Goal: Contribute content: Contribute content

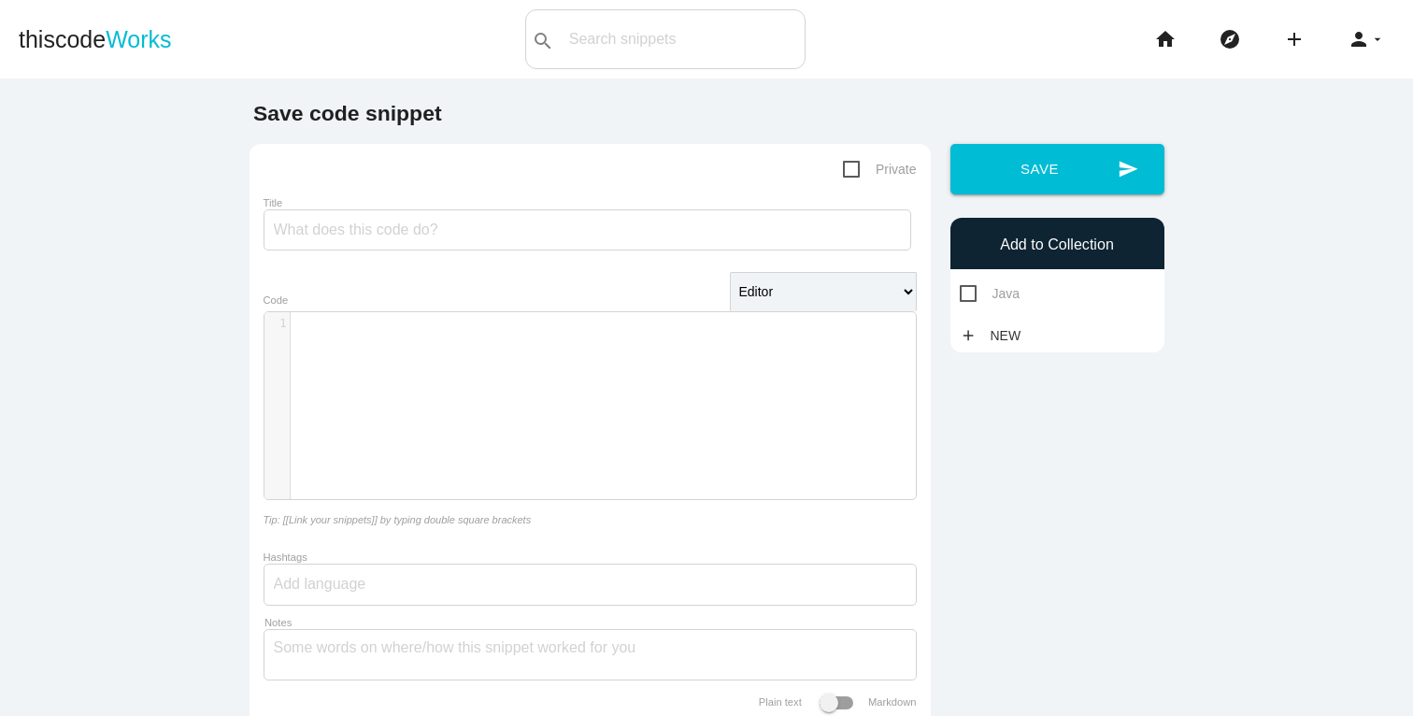
scroll to position [6, 0]
click at [585, 361] on div "​ x 1 ​" at bounding box center [604, 419] width 679 height 215
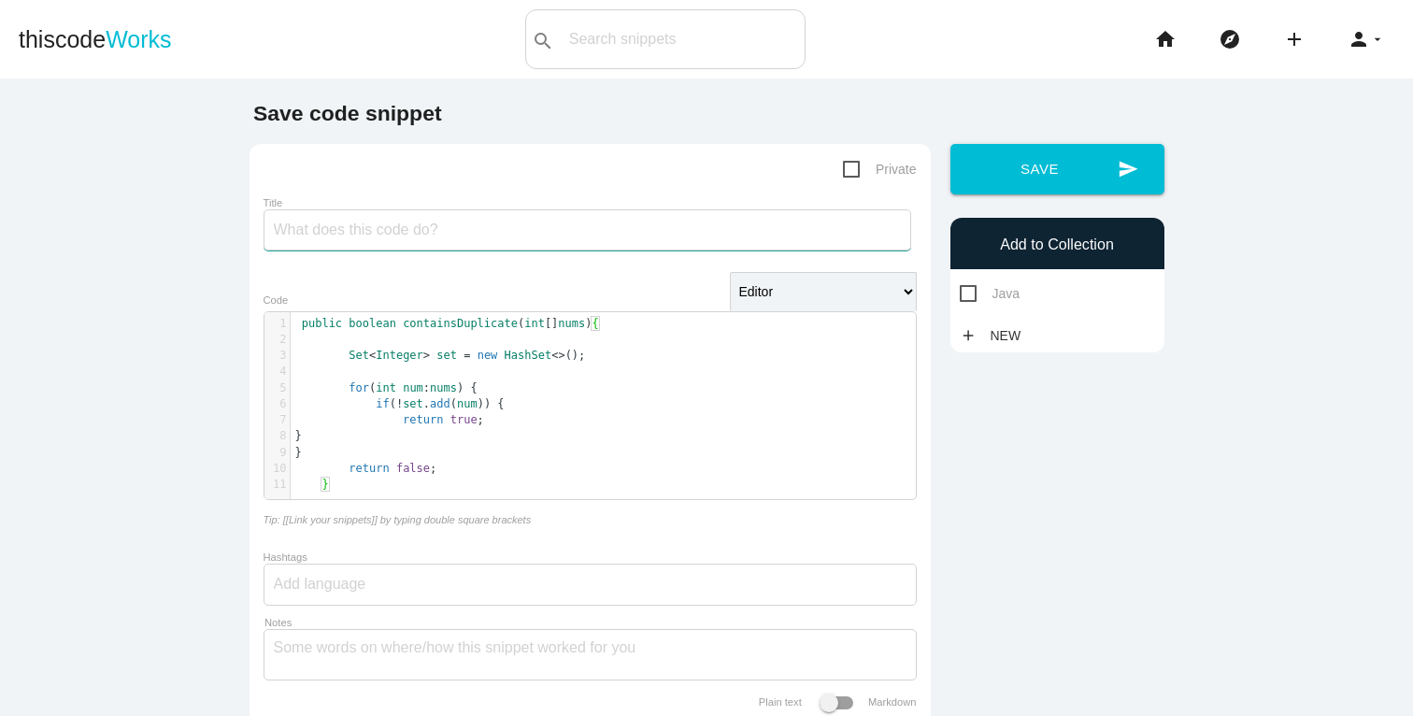
click at [440, 223] on input "Title" at bounding box center [588, 229] width 648 height 41
paste input "Contains Duplicate"
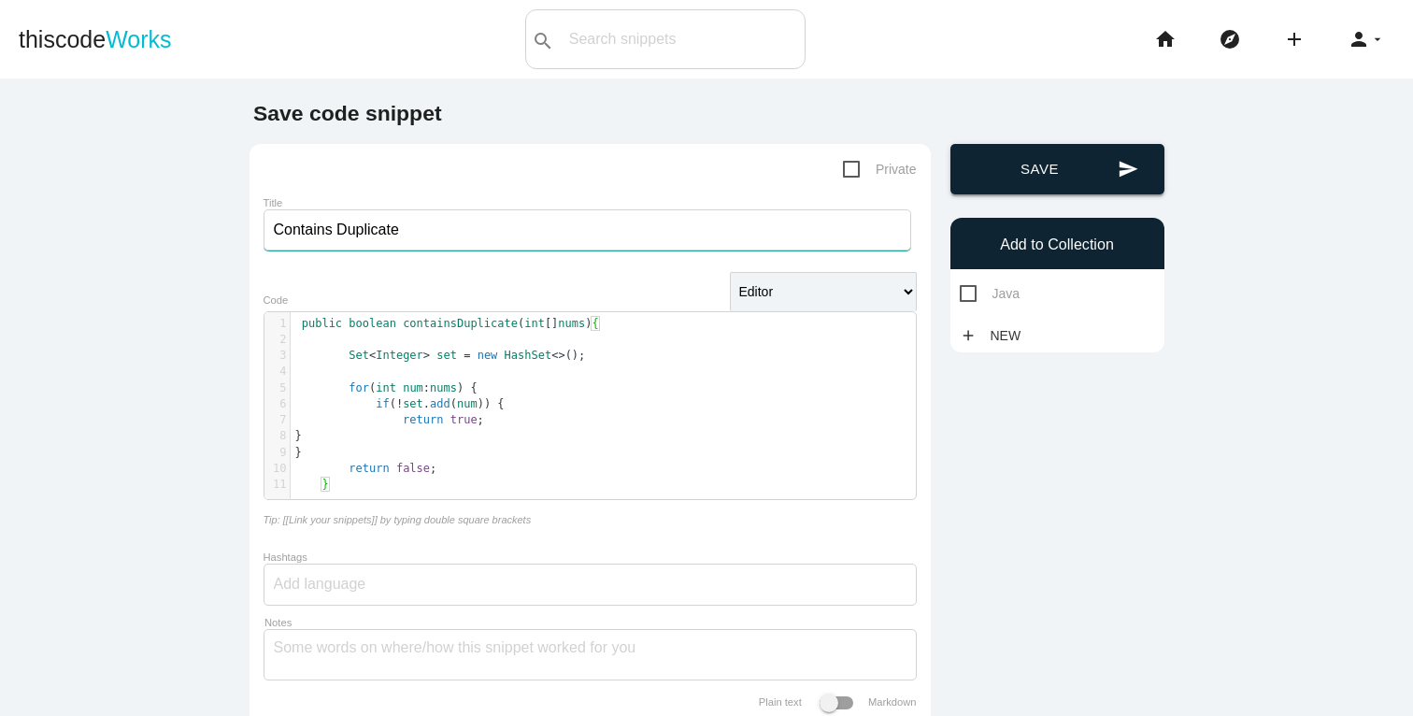
type input "Contains Duplicate"
click at [1118, 168] on icon "send" at bounding box center [1128, 169] width 21 height 50
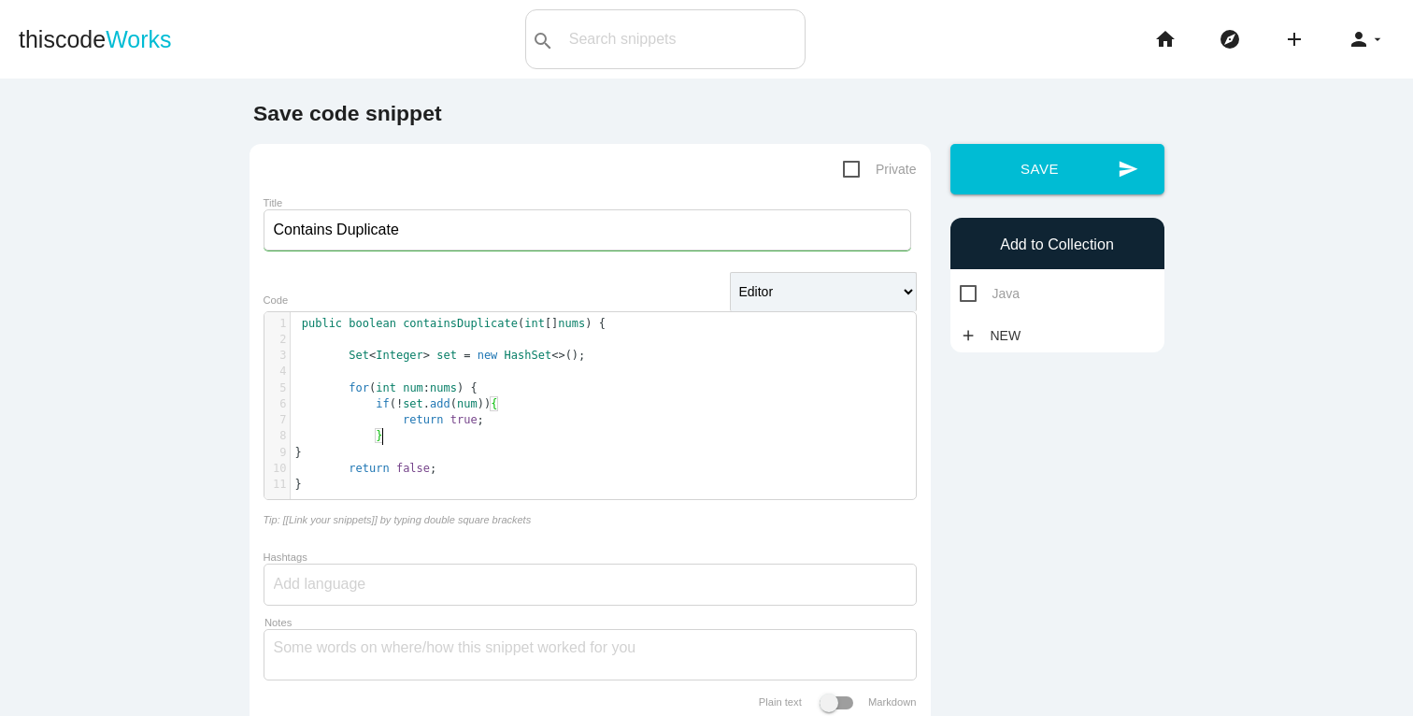
click at [393, 445] on pre "}" at bounding box center [610, 453] width 639 height 16
click at [376, 467] on span "return" at bounding box center [369, 468] width 40 height 13
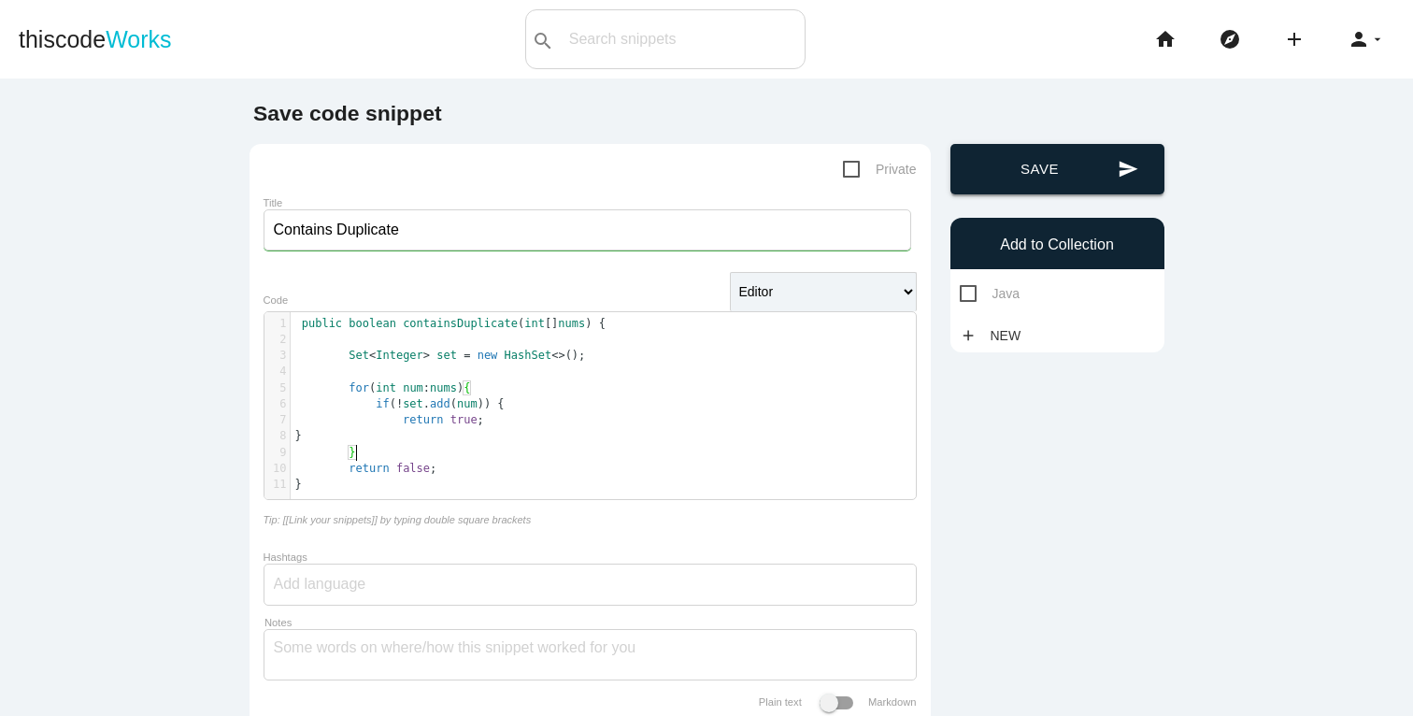
click at [1080, 177] on button "send Save" at bounding box center [1058, 169] width 214 height 50
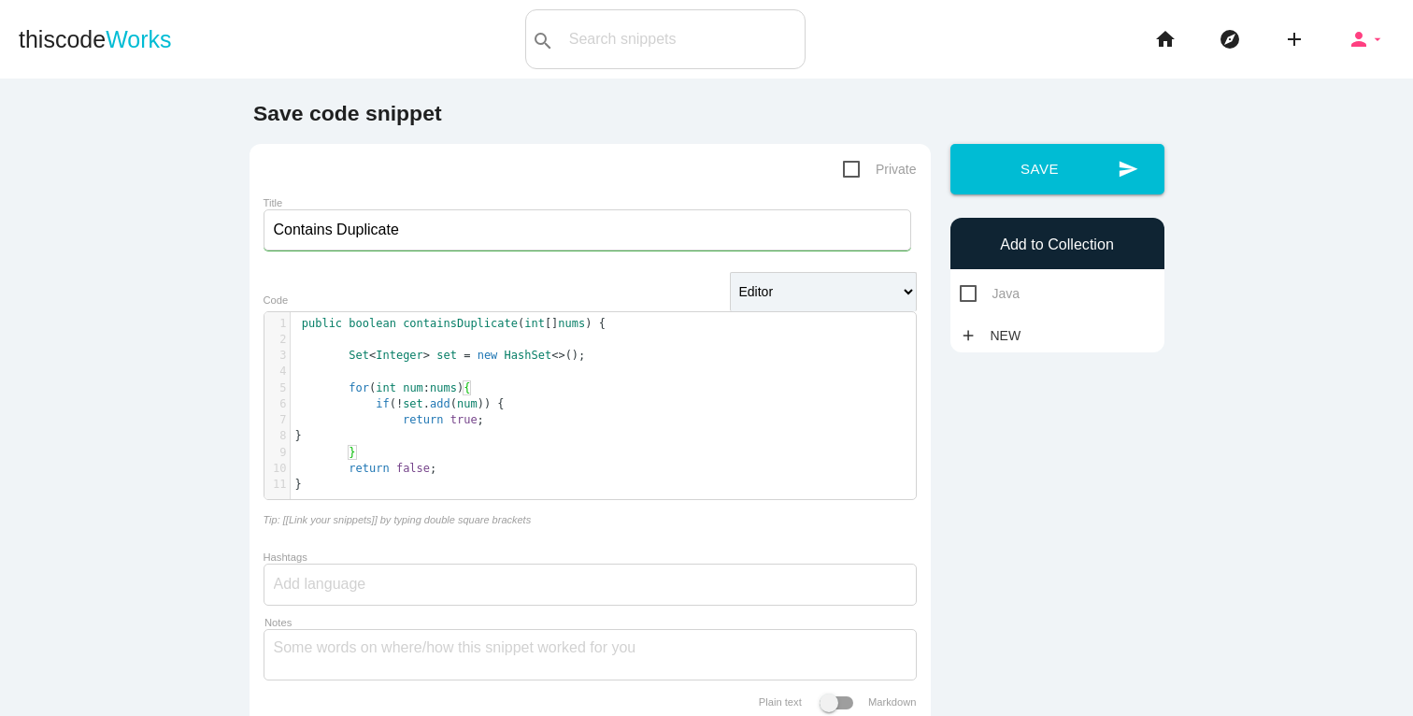
click at [1348, 48] on icon "person" at bounding box center [1359, 39] width 22 height 60
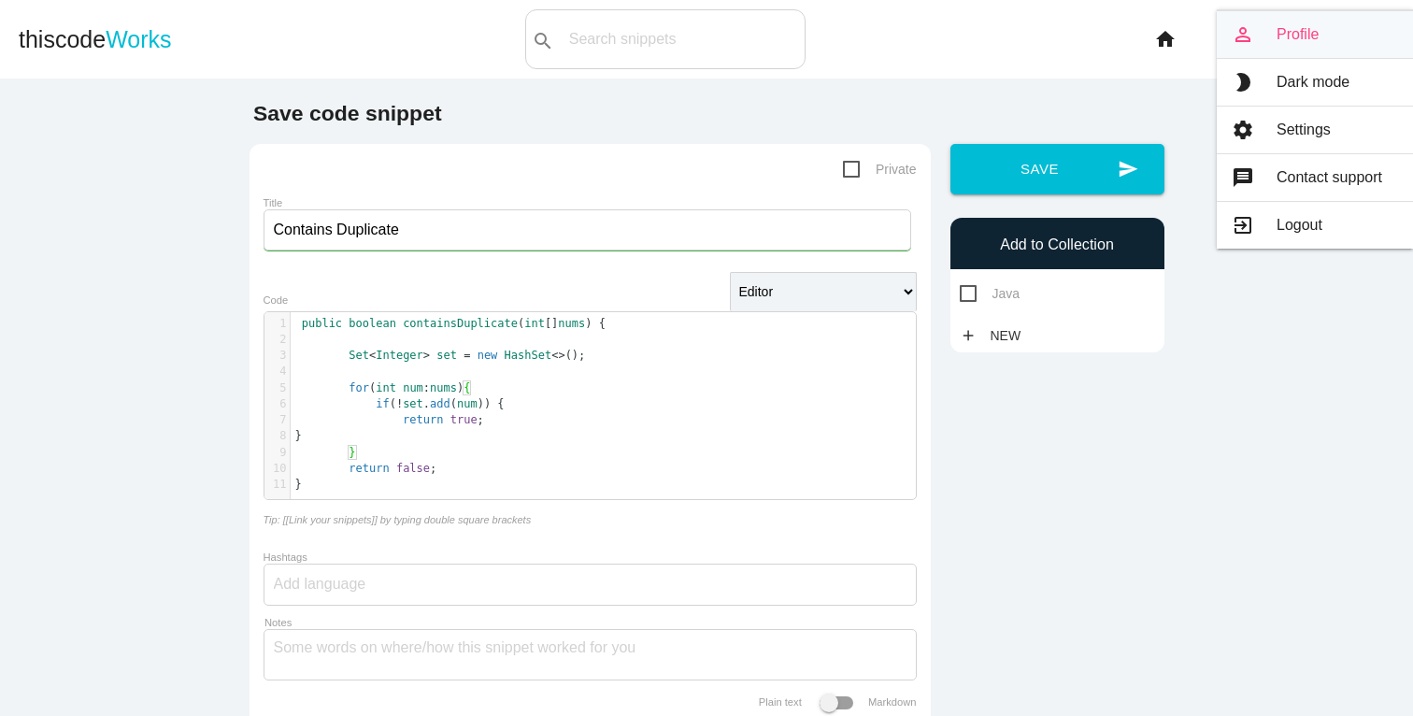
click at [1302, 36] on link "person_outline Profile" at bounding box center [1315, 34] width 196 height 47
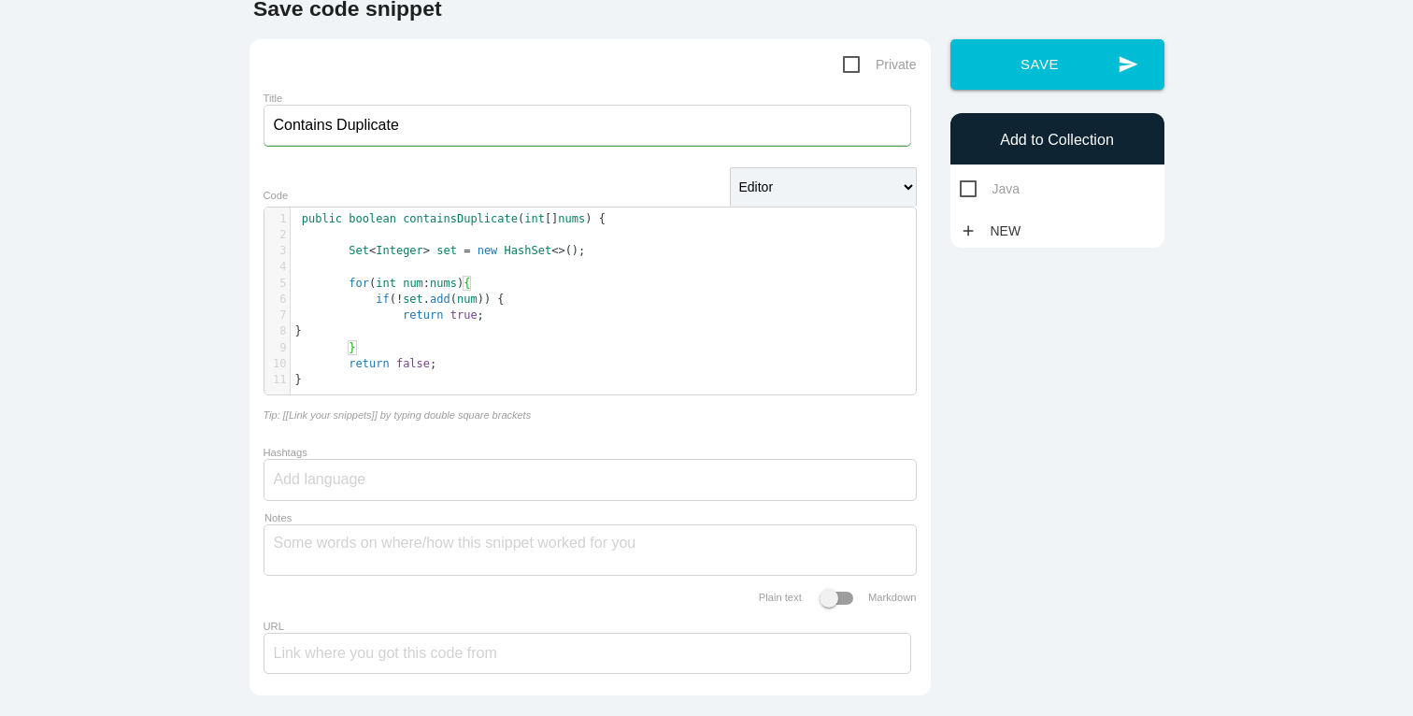
scroll to position [0, 0]
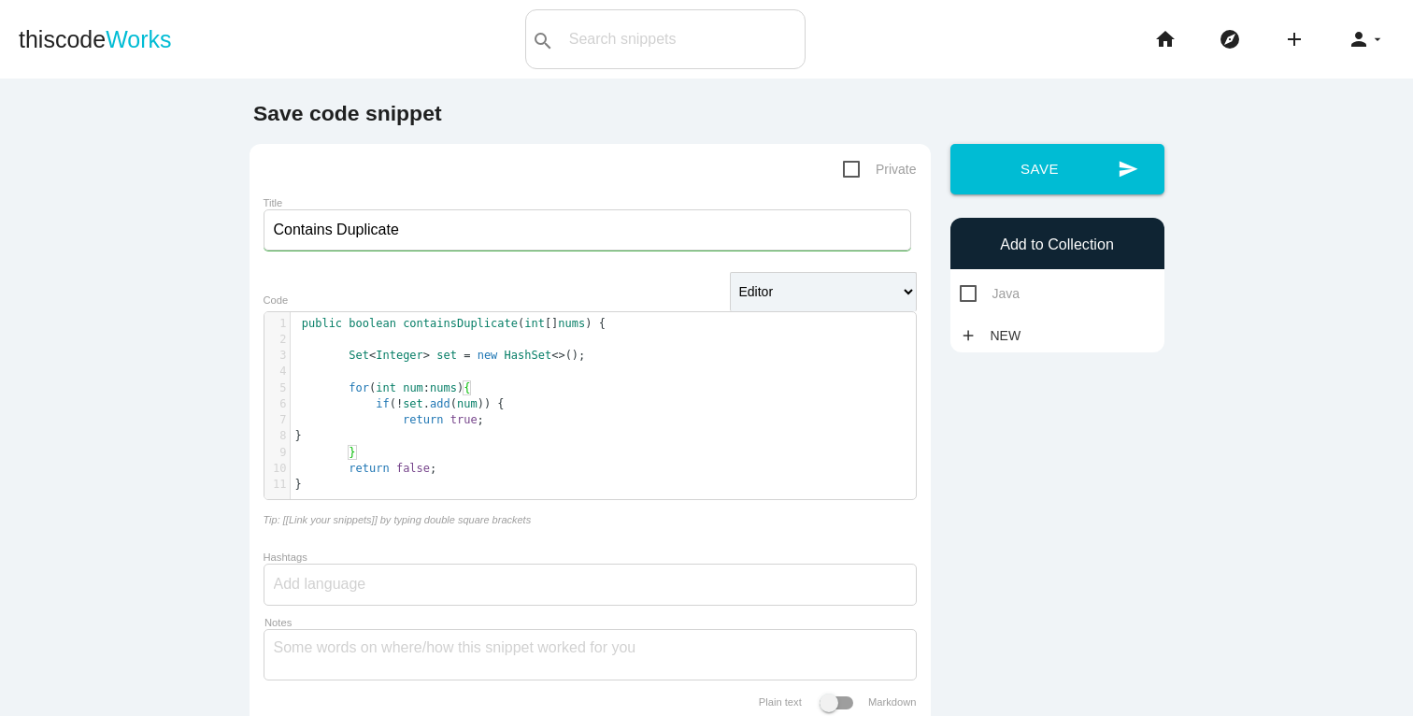
click at [62, 94] on main "Save code snippet Private Title Contains Duplicate Editor HTML Editor Javascrip…" at bounding box center [706, 451] width 1413 height 744
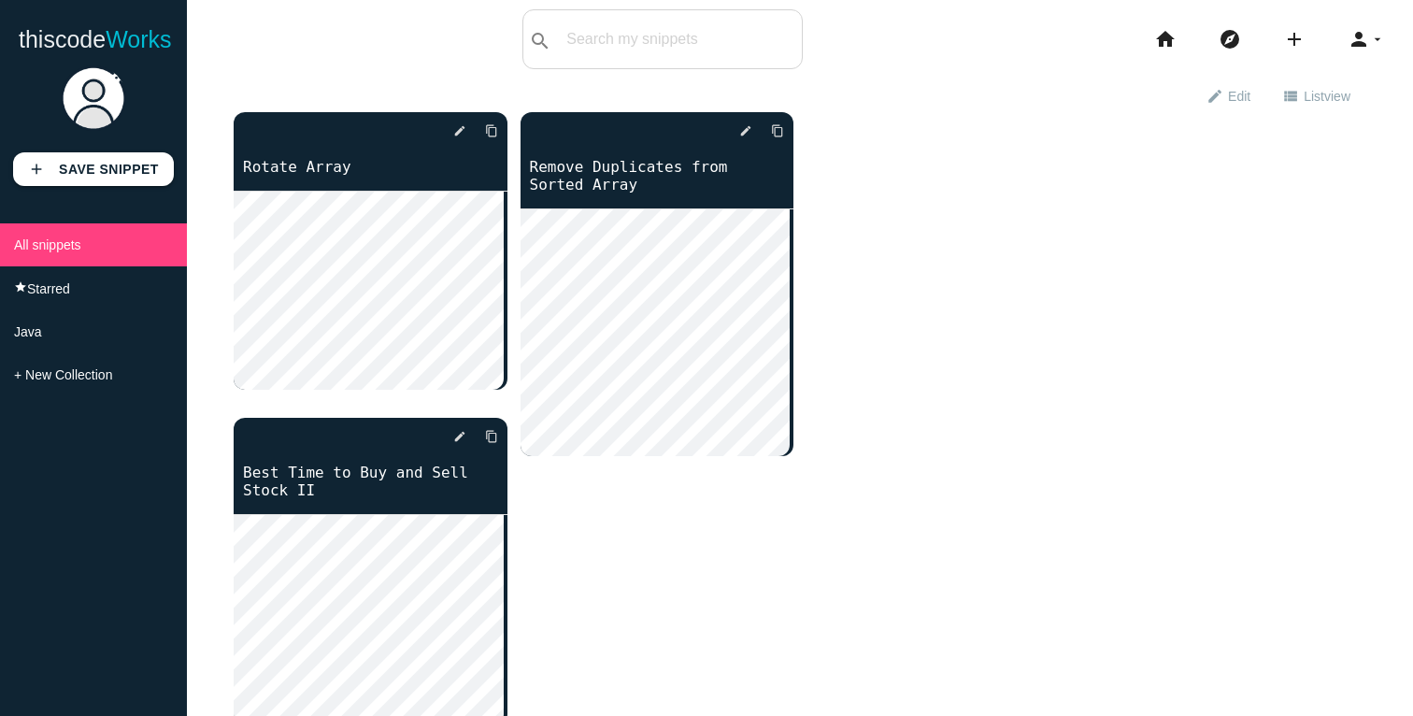
click at [1075, 304] on div "delete star_border photo_camera edit content_copy Rotate Array delete star_bord…" at bounding box center [800, 432] width 1133 height 641
click at [1283, 42] on icon "add" at bounding box center [1294, 39] width 22 height 60
click at [1291, 37] on icon "code" at bounding box center [1295, 32] width 22 height 21
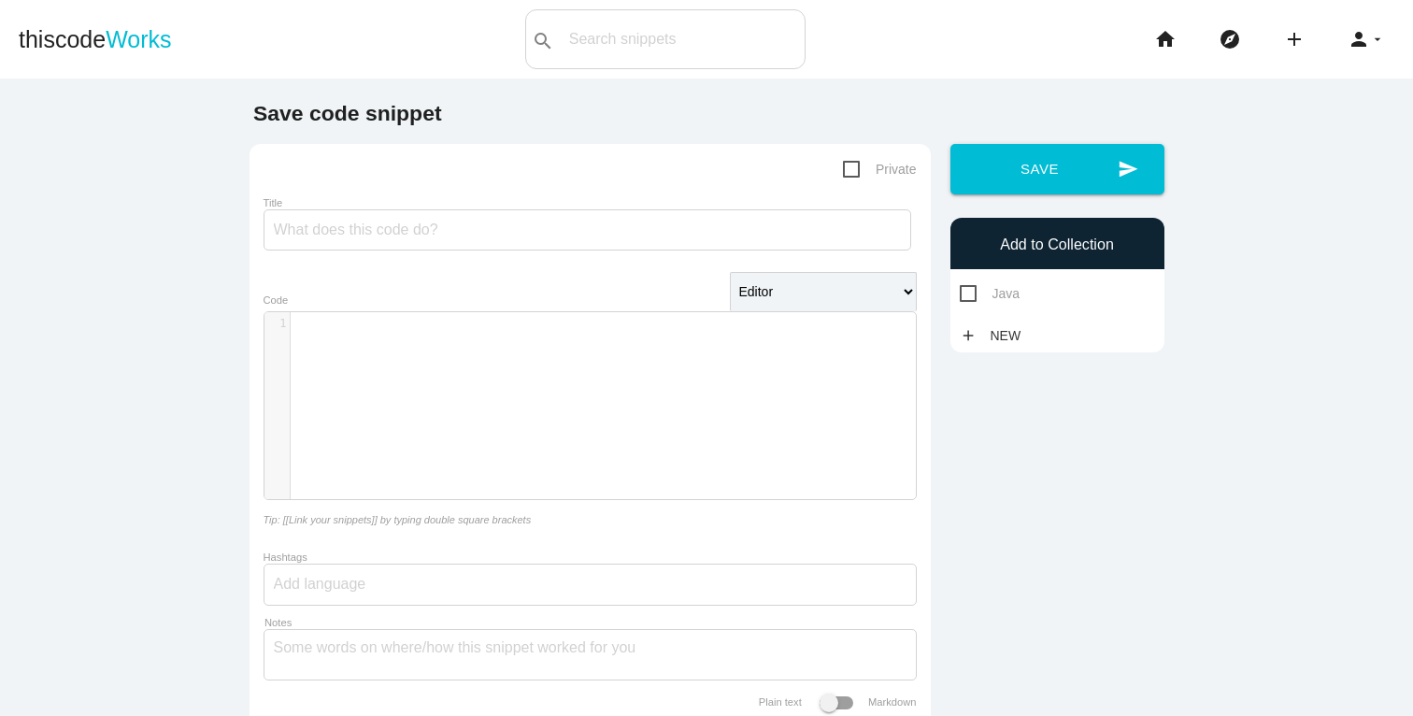
click at [464, 383] on div "​ x 1 ​" at bounding box center [604, 419] width 679 height 215
paste textarea "return true; }"
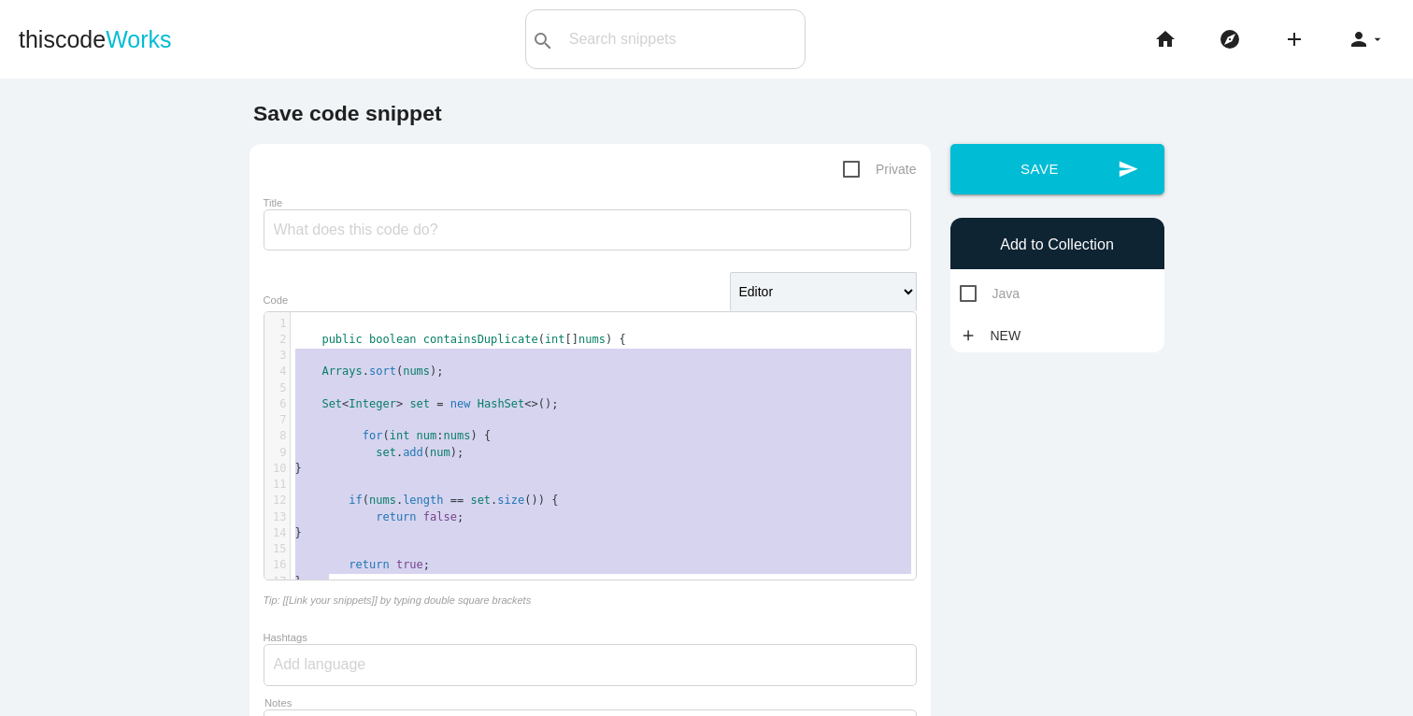
drag, startPoint x: 326, startPoint y: 590, endPoint x: 315, endPoint y: 335, distance: 255.4
click at [315, 335] on div "x 1 ​ 2 public boolean containsDuplicate ( int [] nums ) { 3 ​ 4 Arrays . sort …" at bounding box center [610, 452] width 639 height 281
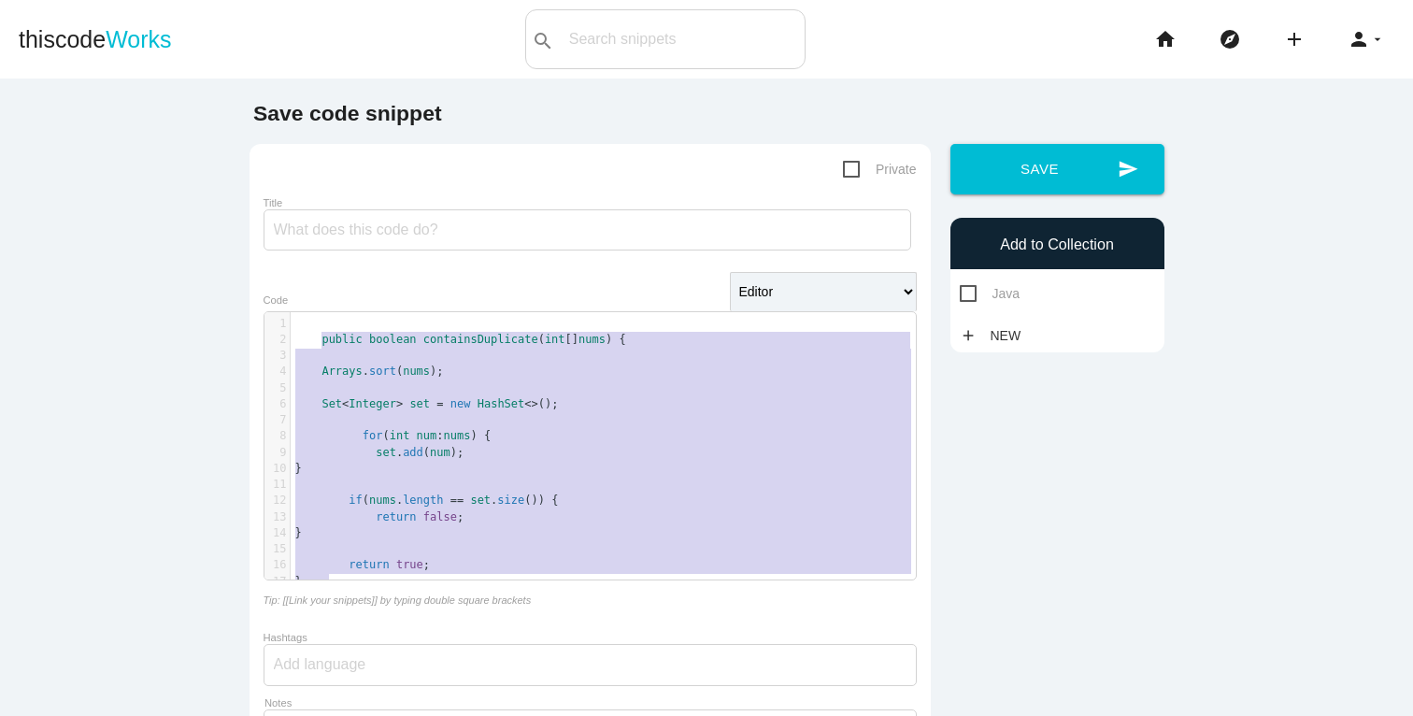
type textarea "public boolean containsDuplicate(int[] nums) { Arrays.sort(nums); Set<Integer> …"
click at [398, 368] on span "nums" at bounding box center [403, 371] width 27 height 13
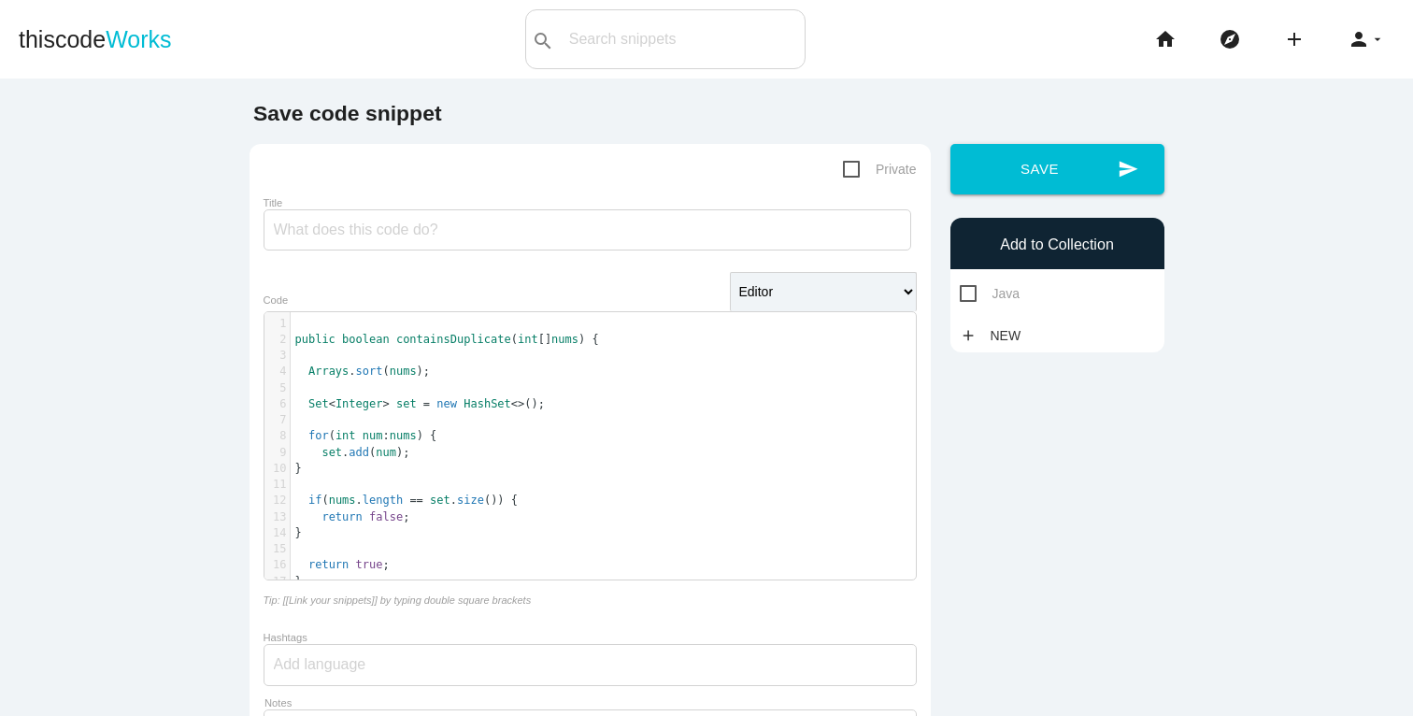
click at [323, 324] on pre "​" at bounding box center [610, 324] width 639 height 16
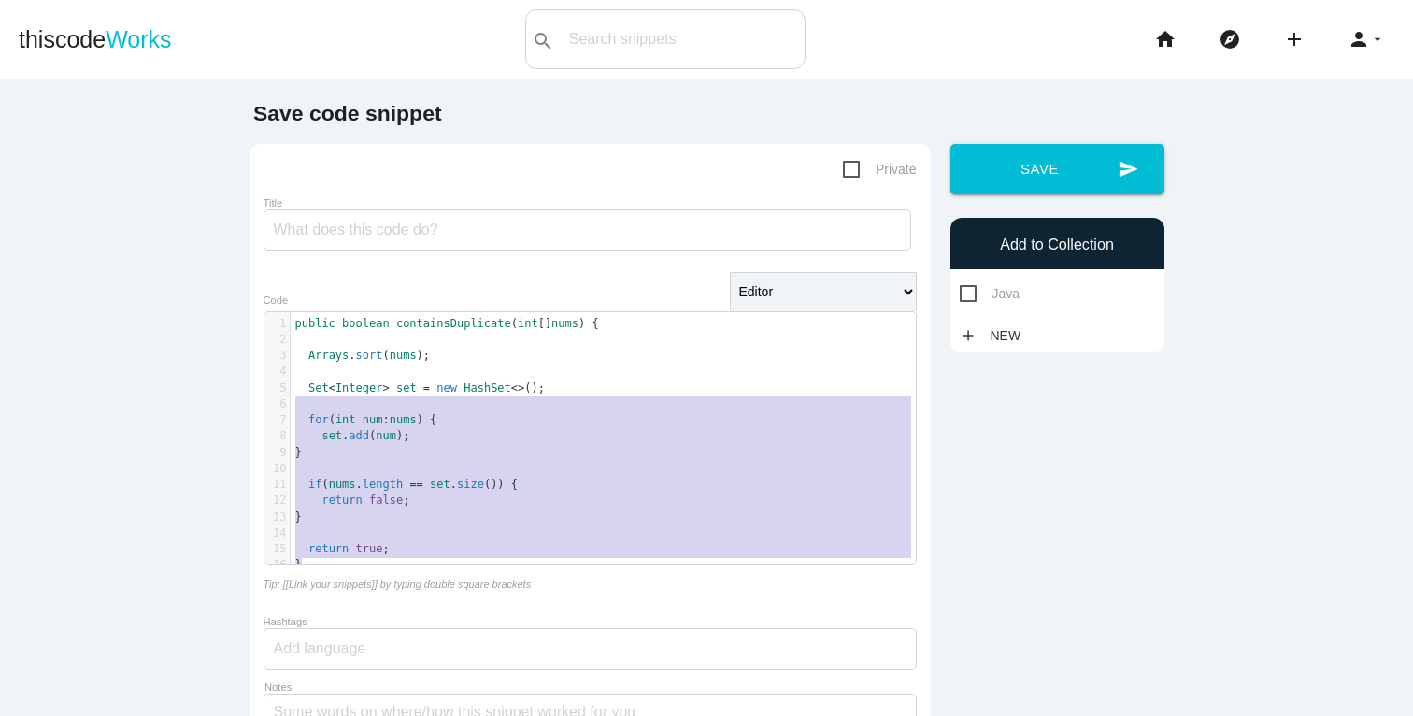
type textarea "public boolean containsDuplicate(int[] nums) { Arrays.sort(nums); Set<Integer> …"
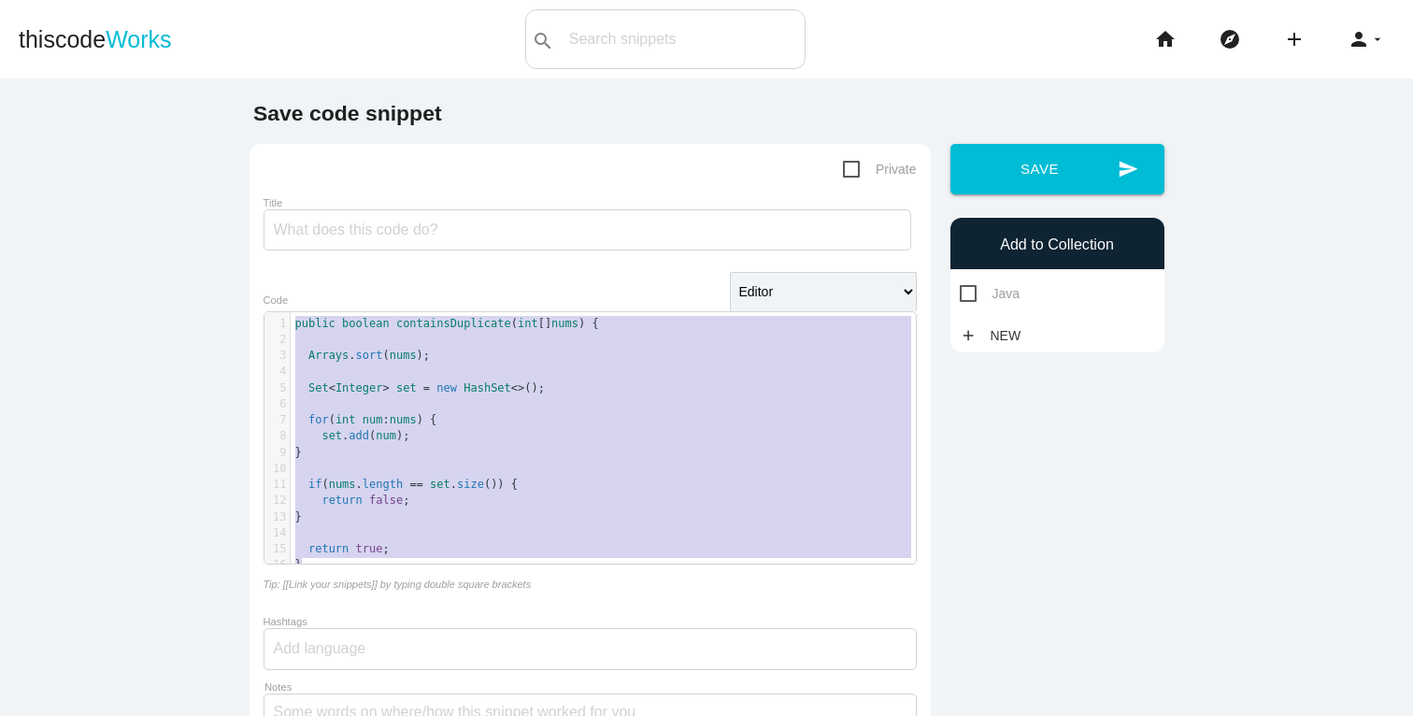
drag, startPoint x: 297, startPoint y: 567, endPoint x: 302, endPoint y: 278, distance: 289.8
paste textarea
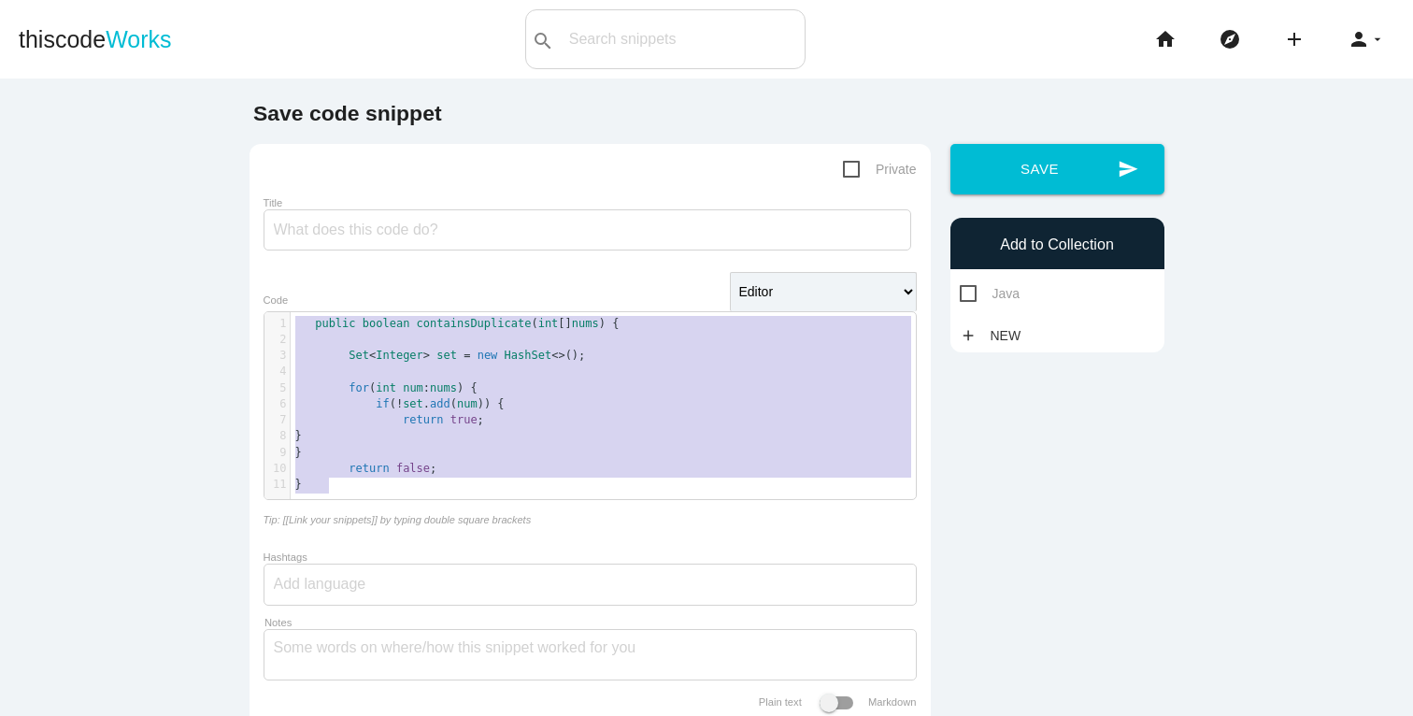
drag, startPoint x: 334, startPoint y: 483, endPoint x: 261, endPoint y: 320, distance: 179.1
type textarea "public boolean containsDuplicate(int[] nums) { Set<Integer> set = new HashSet<>…"
click at [473, 357] on span "HashSet" at bounding box center [488, 355] width 48 height 13
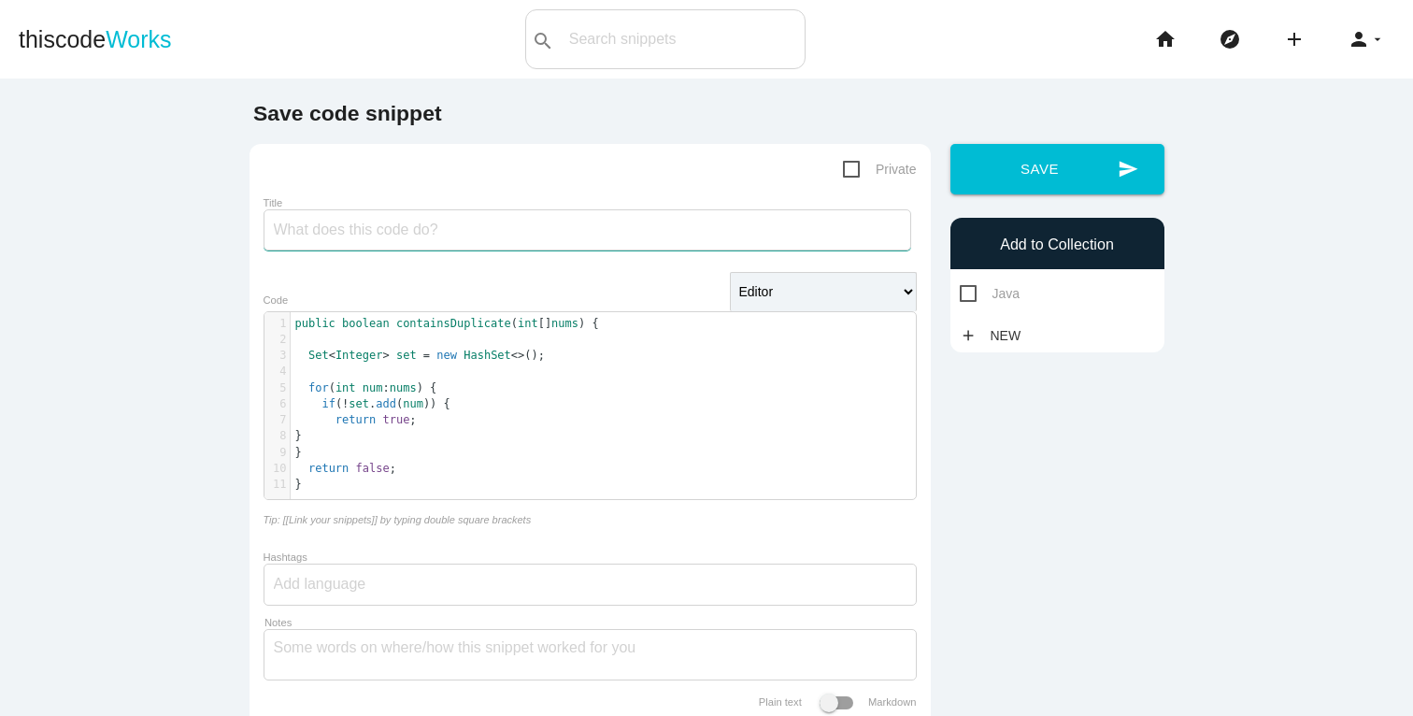
click at [501, 217] on input "Title" at bounding box center [588, 229] width 648 height 41
paste input "Contains Duplicate"
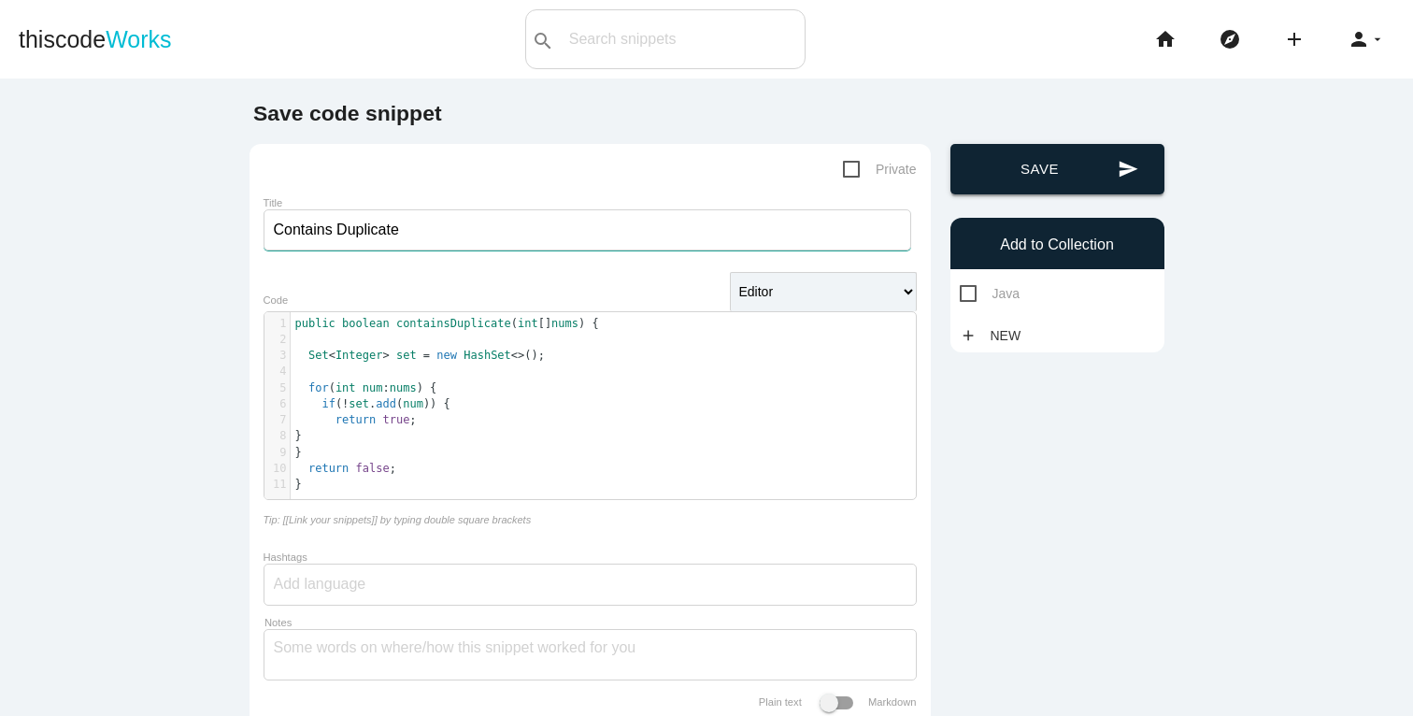
type input "Contains Duplicate"
click at [1074, 156] on button "send Save" at bounding box center [1058, 169] width 214 height 50
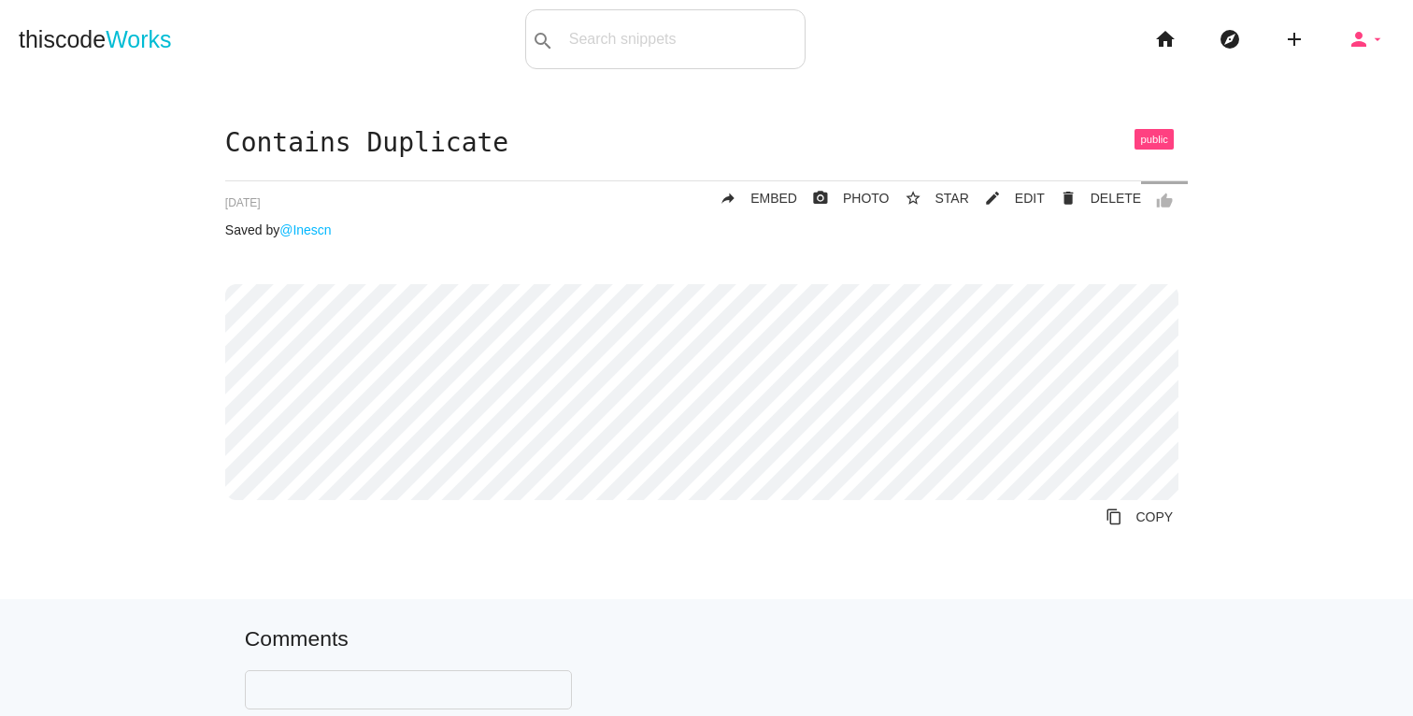
click at [1370, 40] on icon "arrow_drop_down" at bounding box center [1377, 39] width 15 height 60
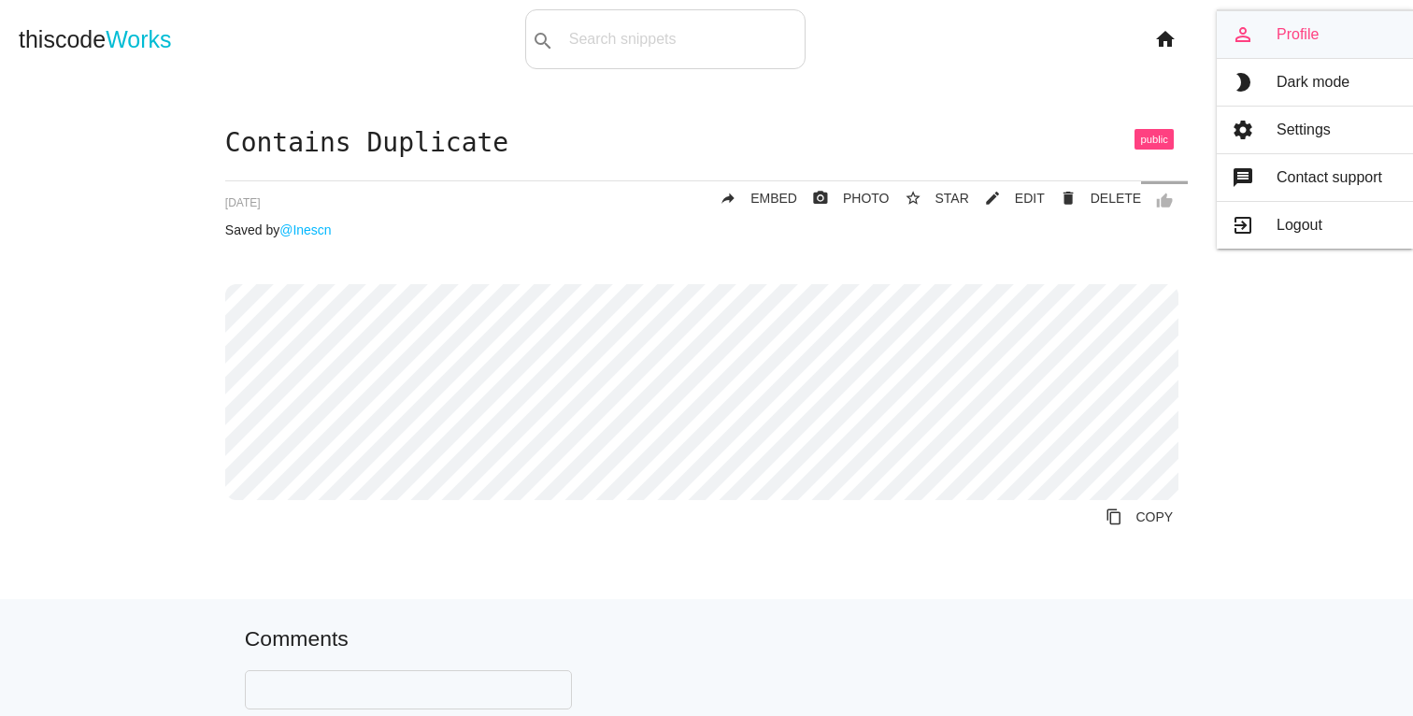
click at [1306, 46] on link "person_outline Profile" at bounding box center [1315, 34] width 196 height 47
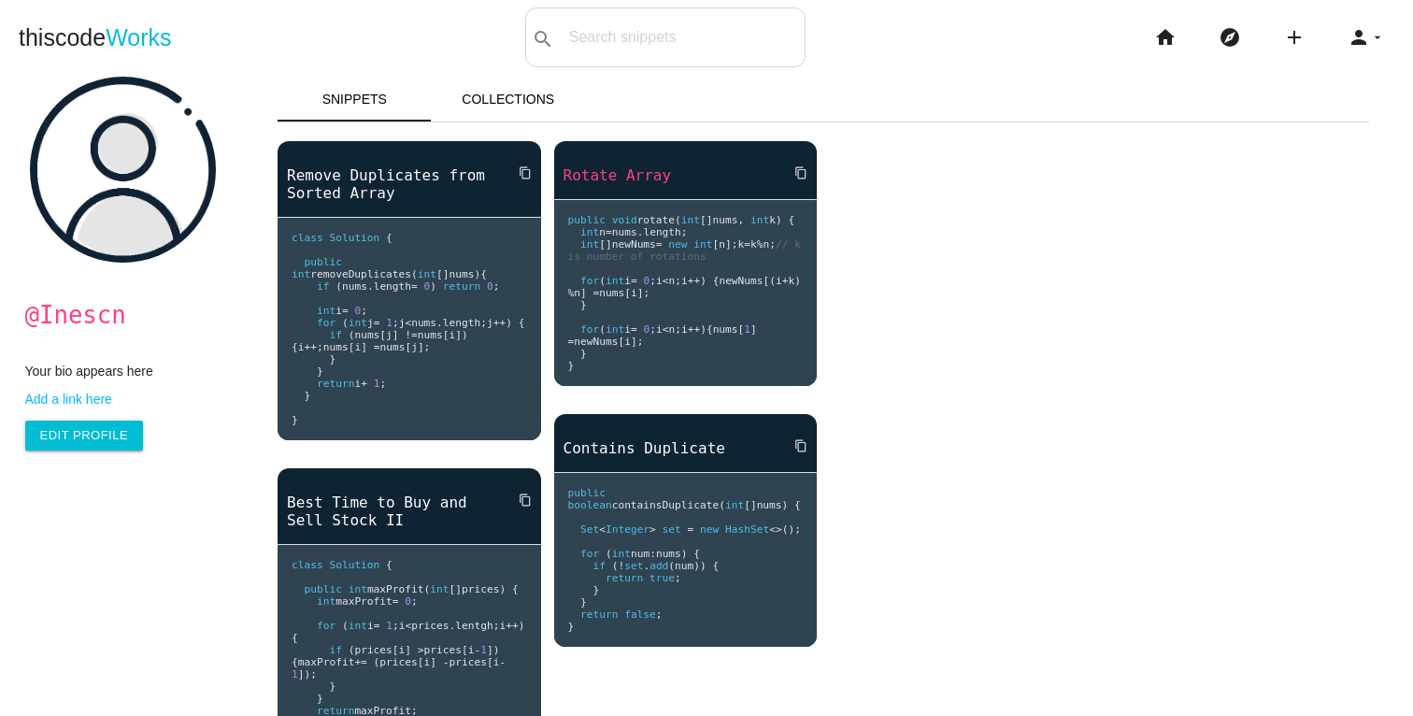
scroll to position [4, 0]
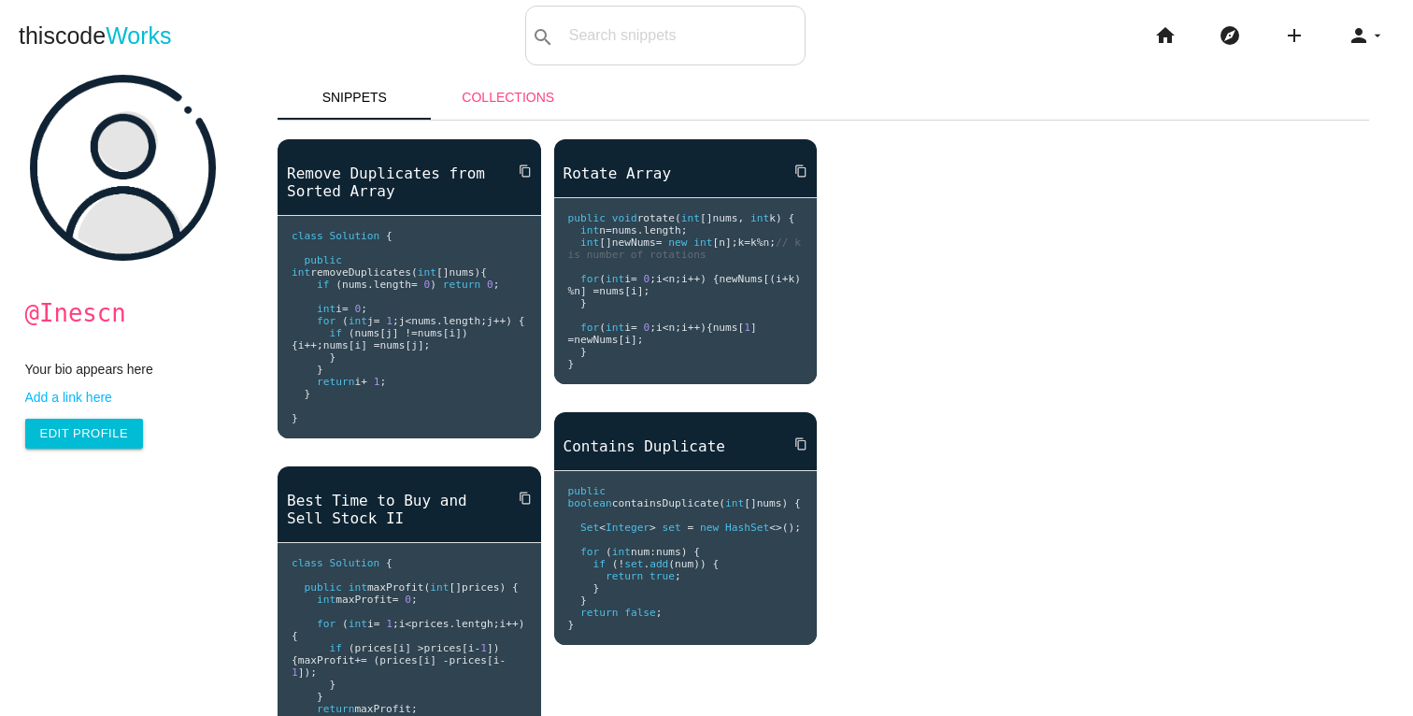
click at [536, 91] on link "Collections" at bounding box center [509, 97] width 154 height 45
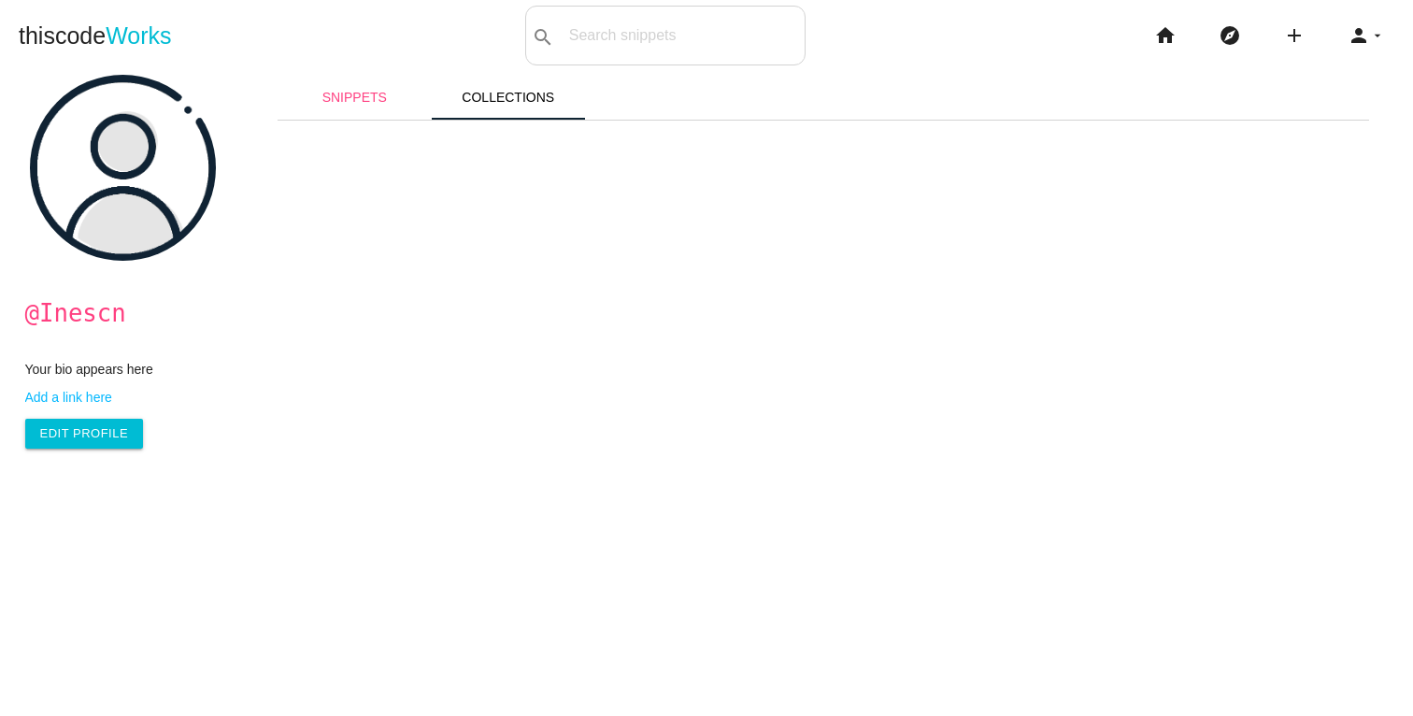
click at [342, 106] on link "Snippets" at bounding box center [355, 97] width 154 height 45
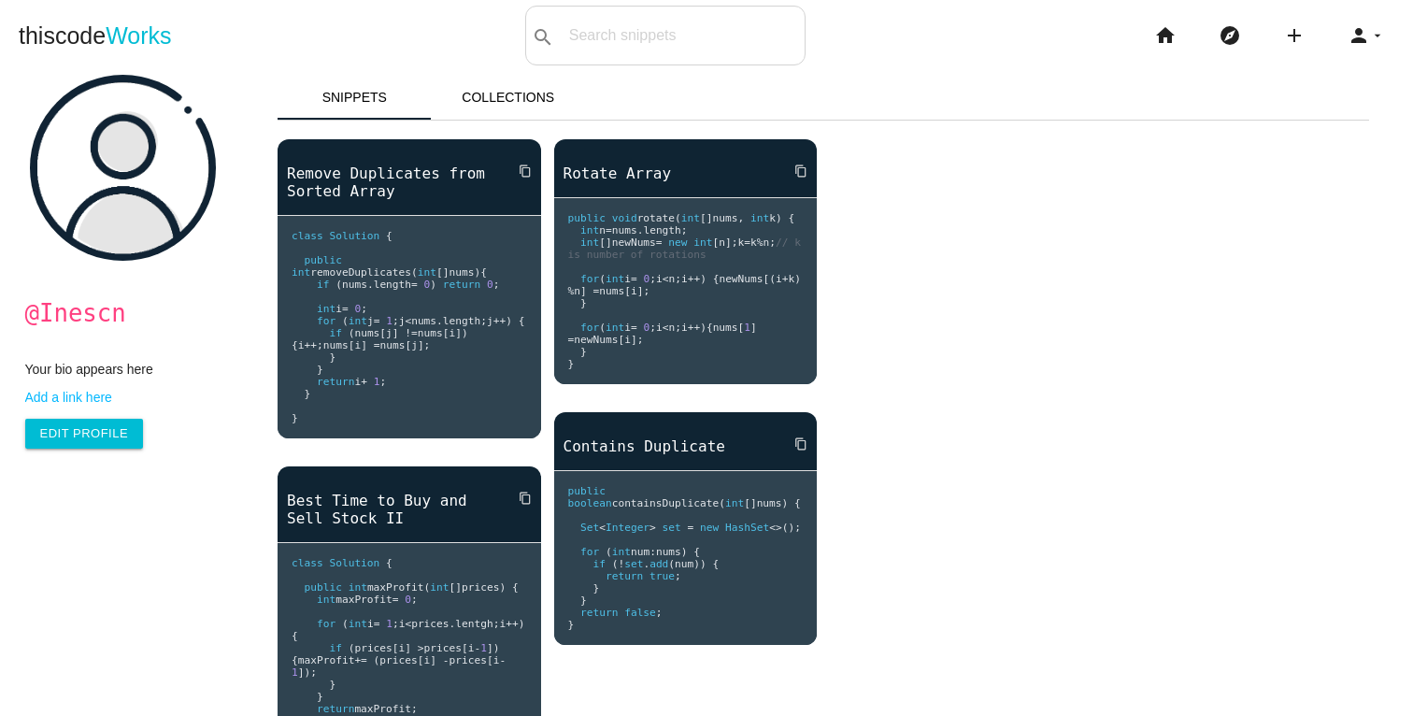
click at [465, 161] on p at bounding box center [410, 159] width 264 height 7
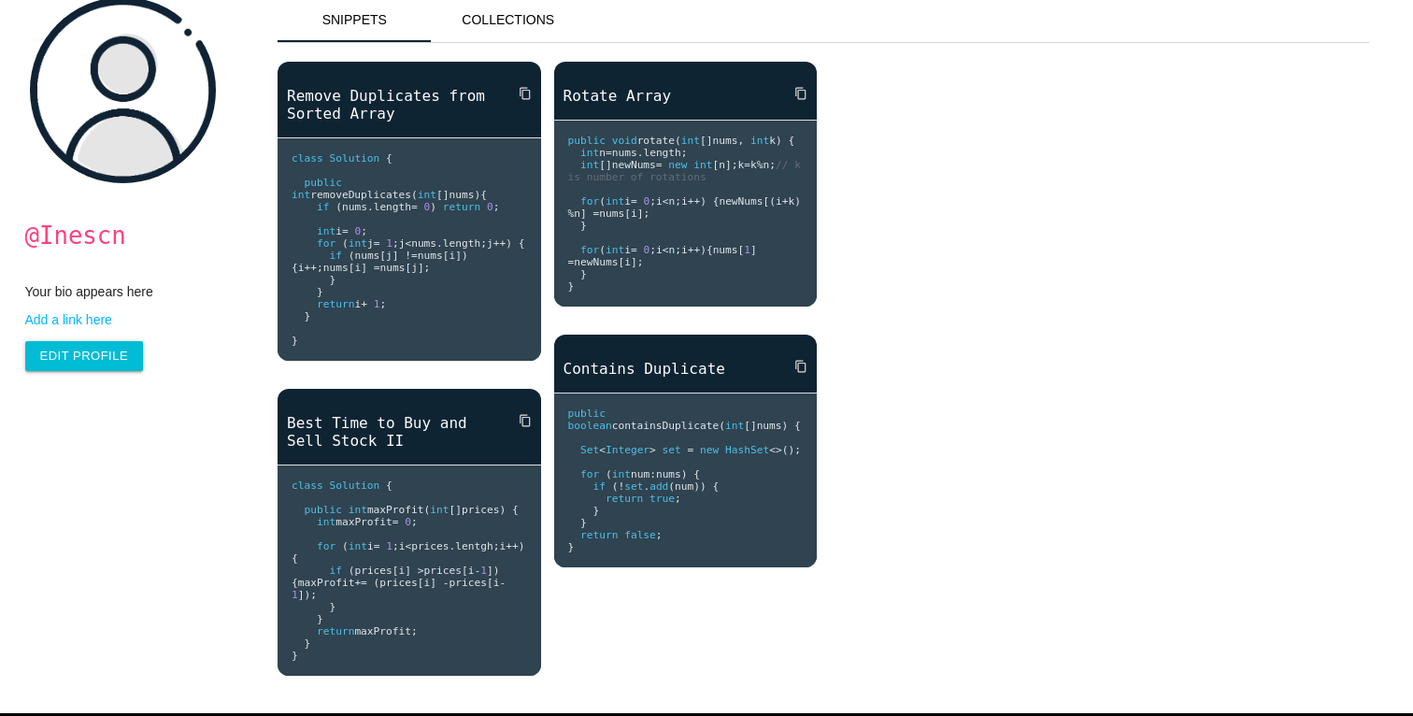
scroll to position [129, 0]
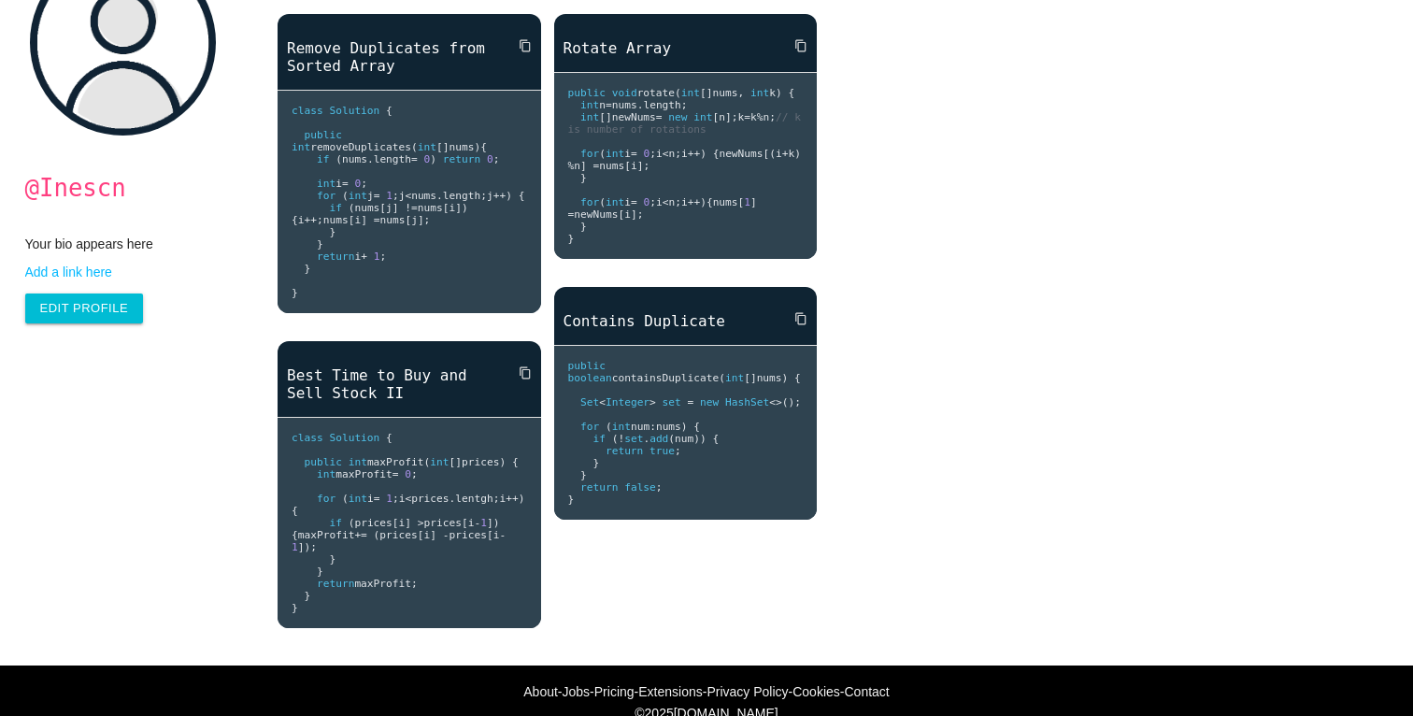
click at [402, 172] on pre "class Solution { public int removeDuplicates ( int [] nums ){ if ( nums . lengt…" at bounding box center [410, 202] width 264 height 222
click at [444, 42] on link "Remove Duplicates from Sorted Array" at bounding box center [410, 56] width 264 height 39
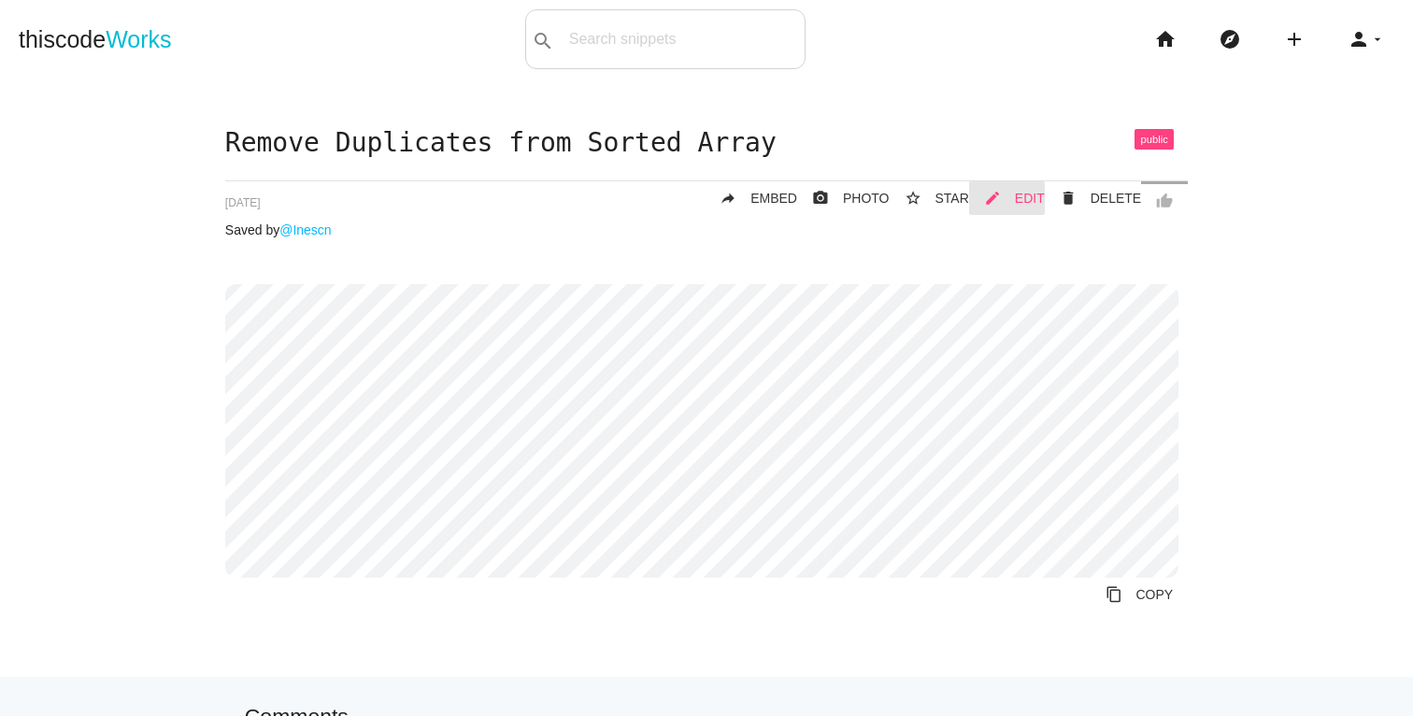
click at [1001, 190] on link "mode_edit EDIT" at bounding box center [1007, 198] width 76 height 34
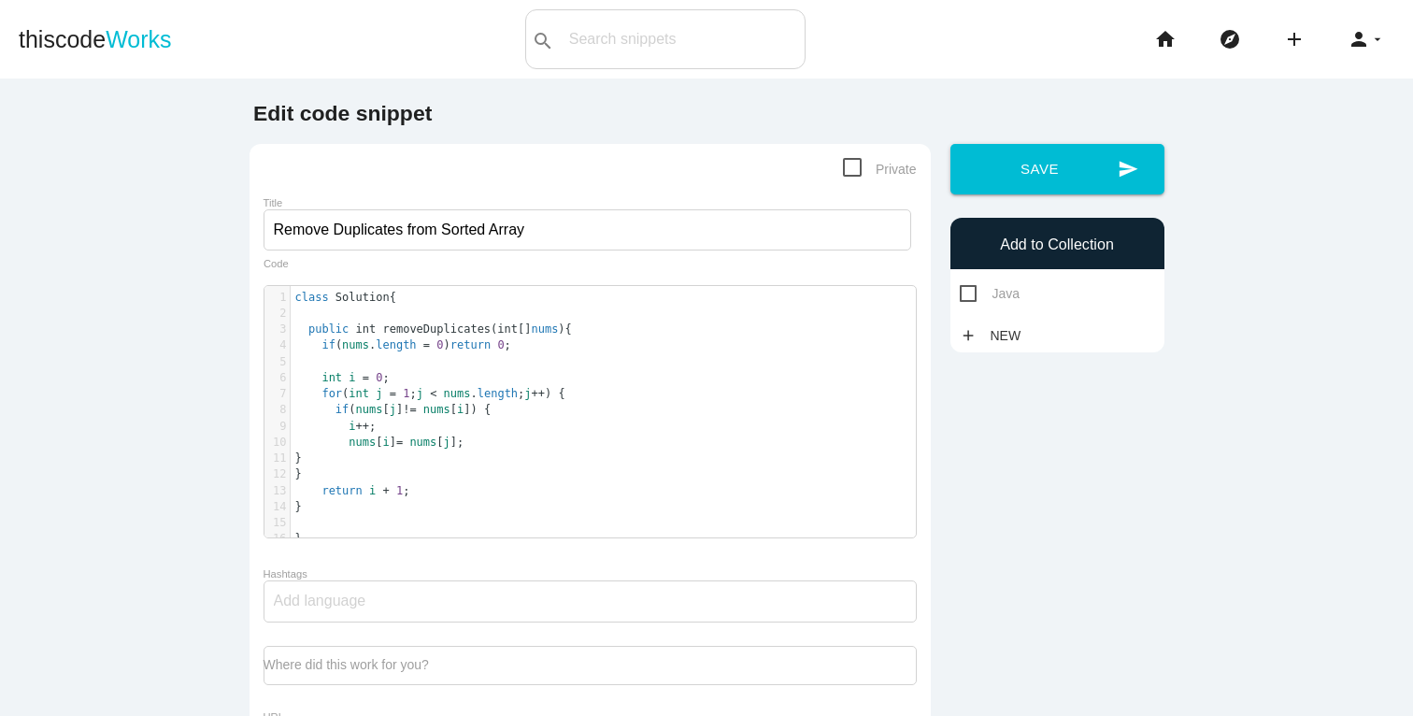
scroll to position [6, 0]
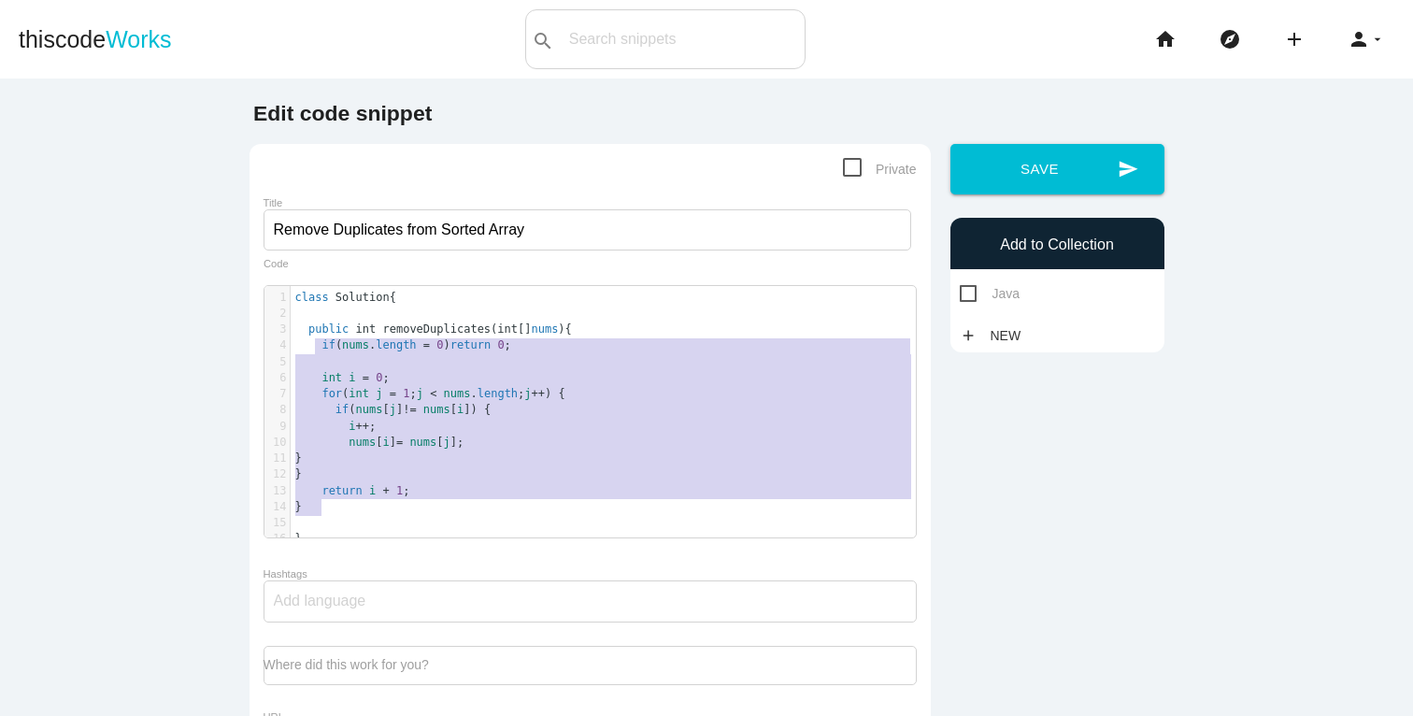
type textarea "public int removeDuplicates(int[] nums){ if (nums.length = 0) return 0; int i =…"
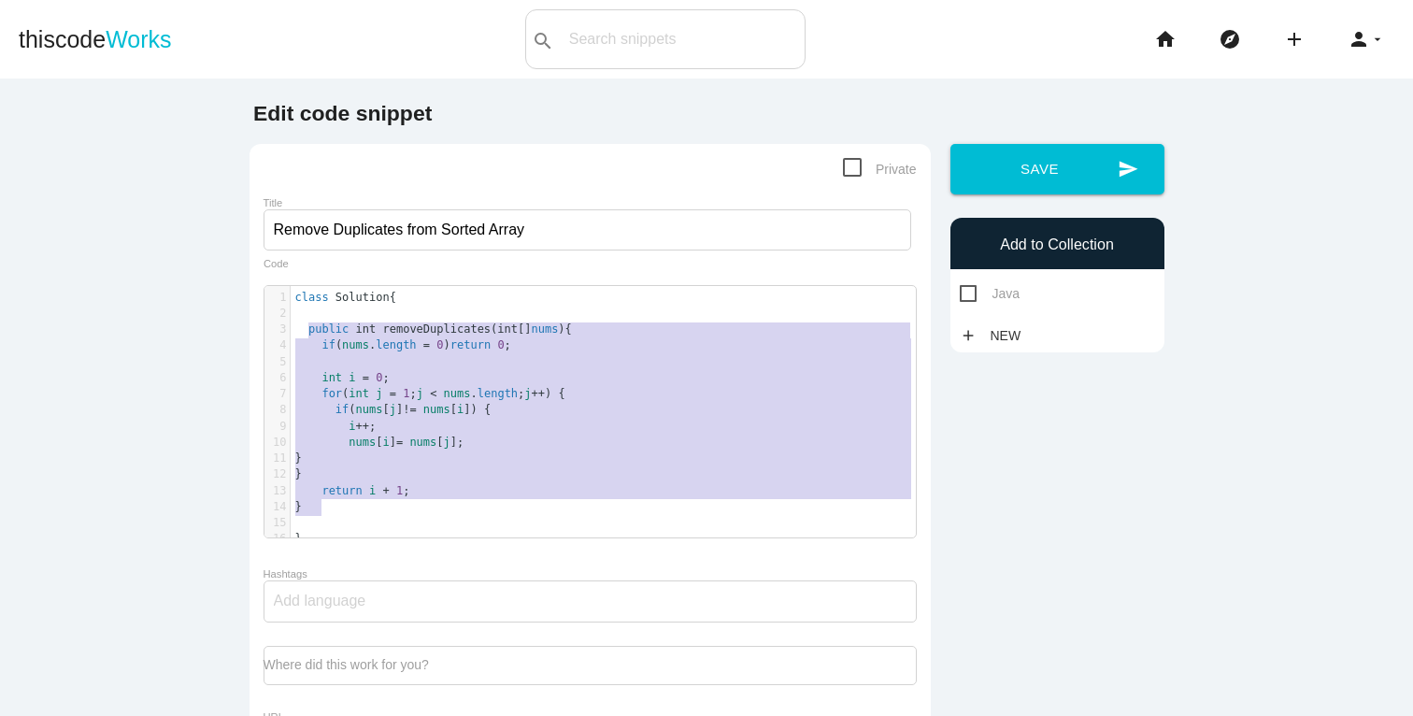
drag, startPoint x: 321, startPoint y: 508, endPoint x: 304, endPoint y: 331, distance: 178.4
click at [304, 331] on div "1 class Solution { 2 3 public int removeDuplicates ( int [] nums ){ 4 if ( nums…" at bounding box center [610, 419] width 639 height 258
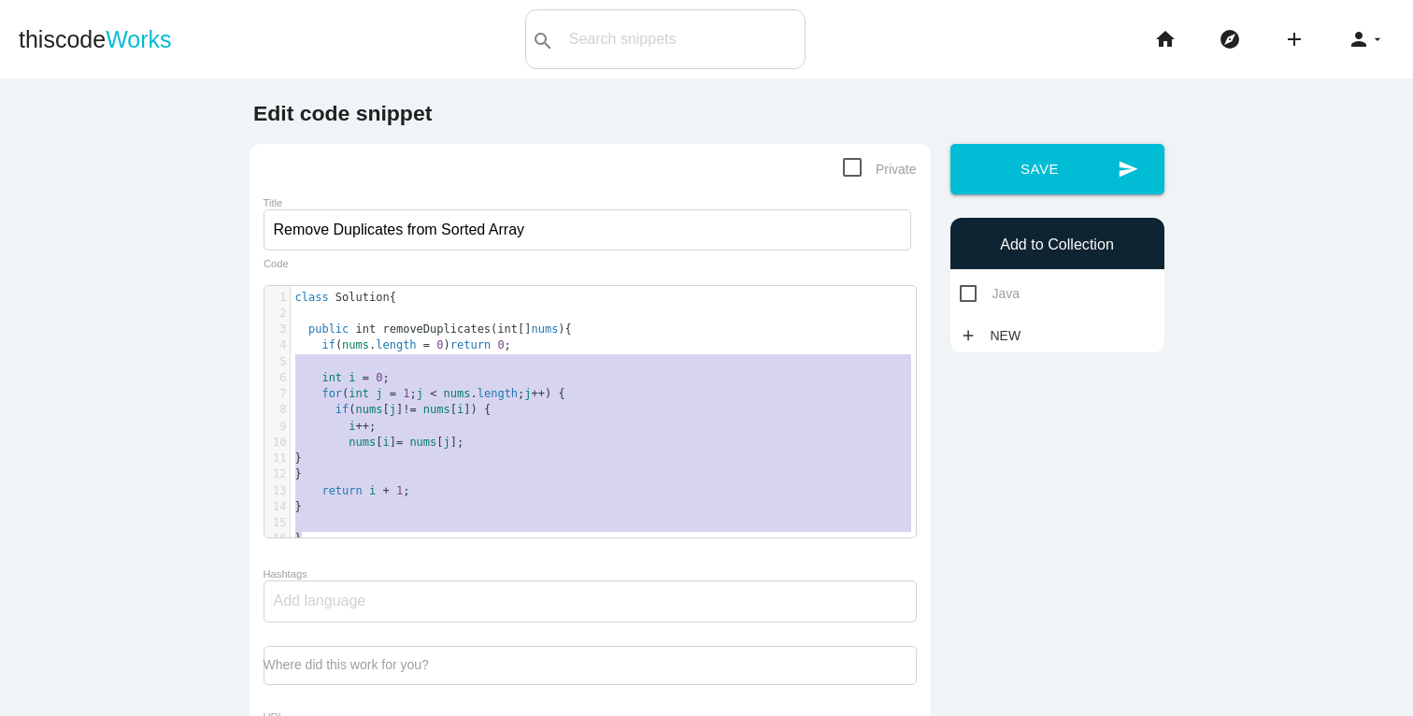
type textarea "class Solution { public int removeDuplicates(int[] nums){ if (nums.length = 0) …"
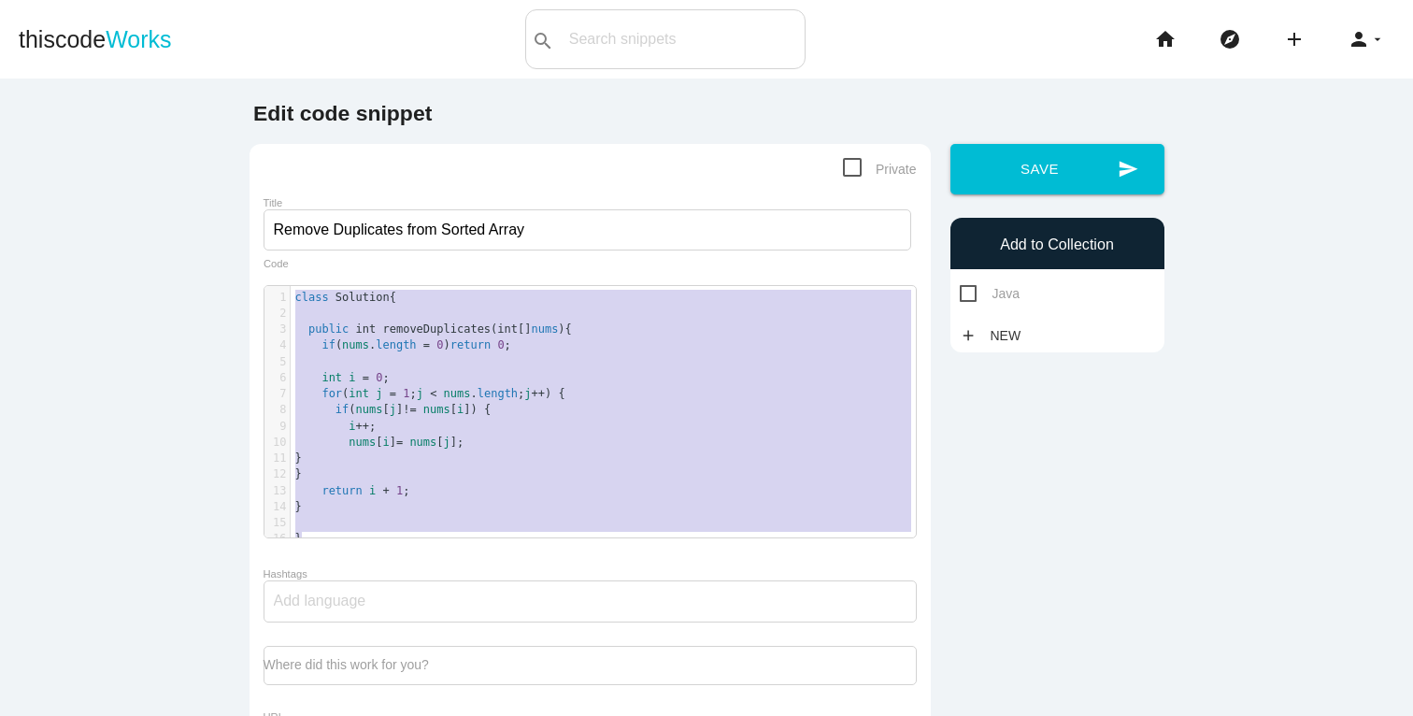
drag, startPoint x: 322, startPoint y: 536, endPoint x: 290, endPoint y: 297, distance: 240.4
paste textarea
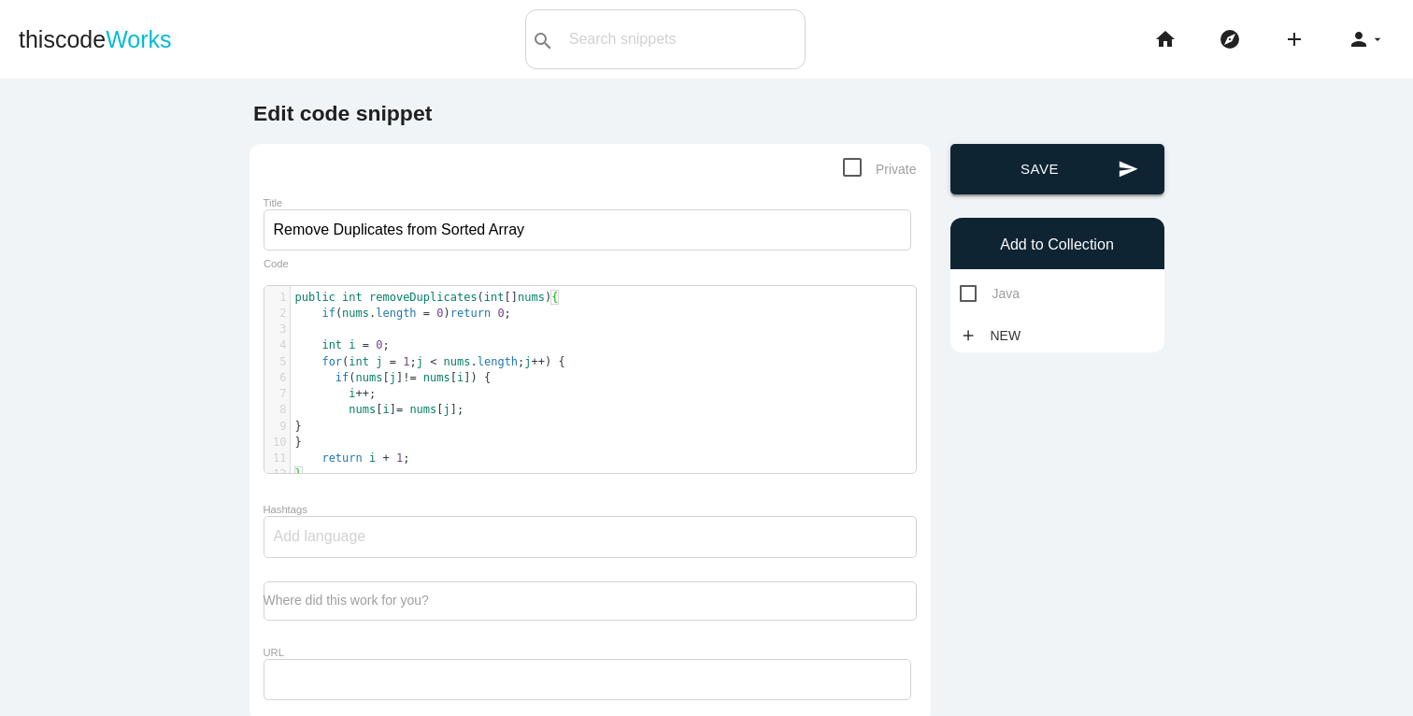
click at [1079, 171] on button "send Save" at bounding box center [1058, 169] width 214 height 50
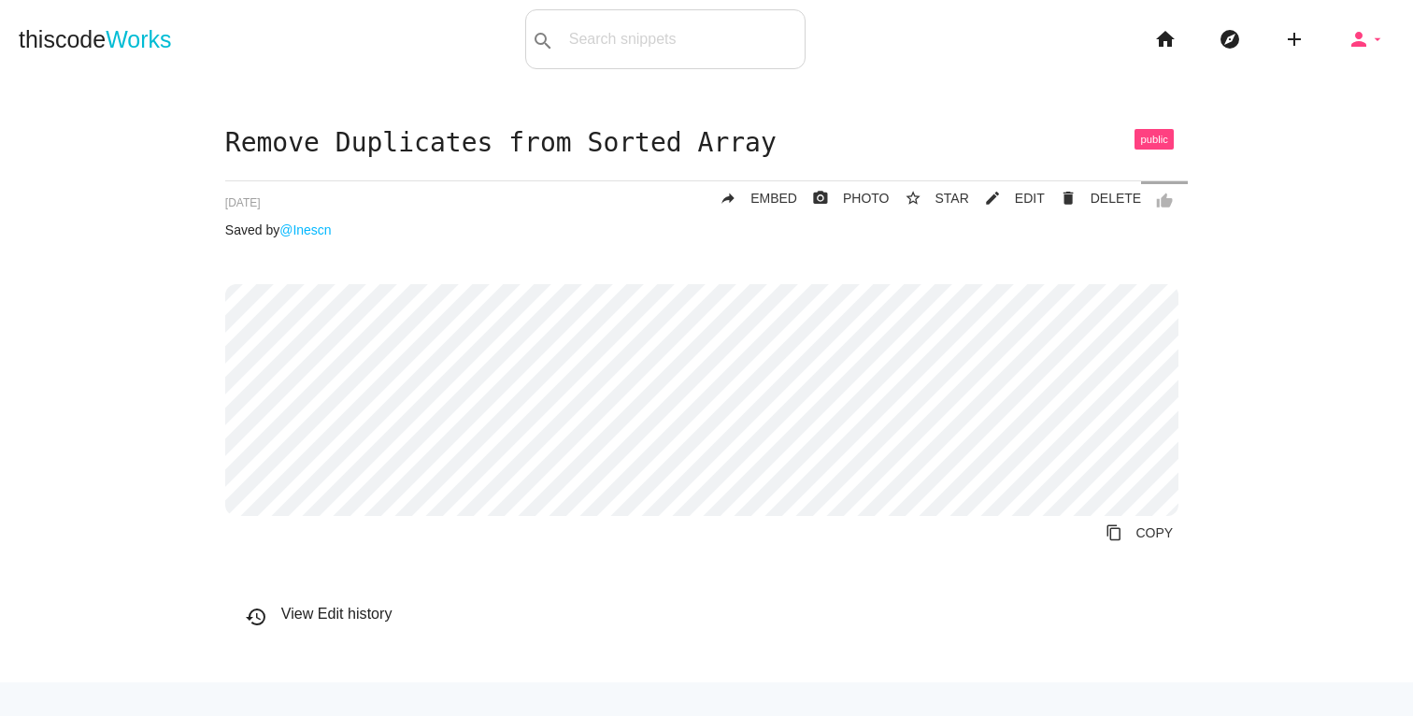
click at [1348, 57] on icon "person" at bounding box center [1359, 39] width 22 height 60
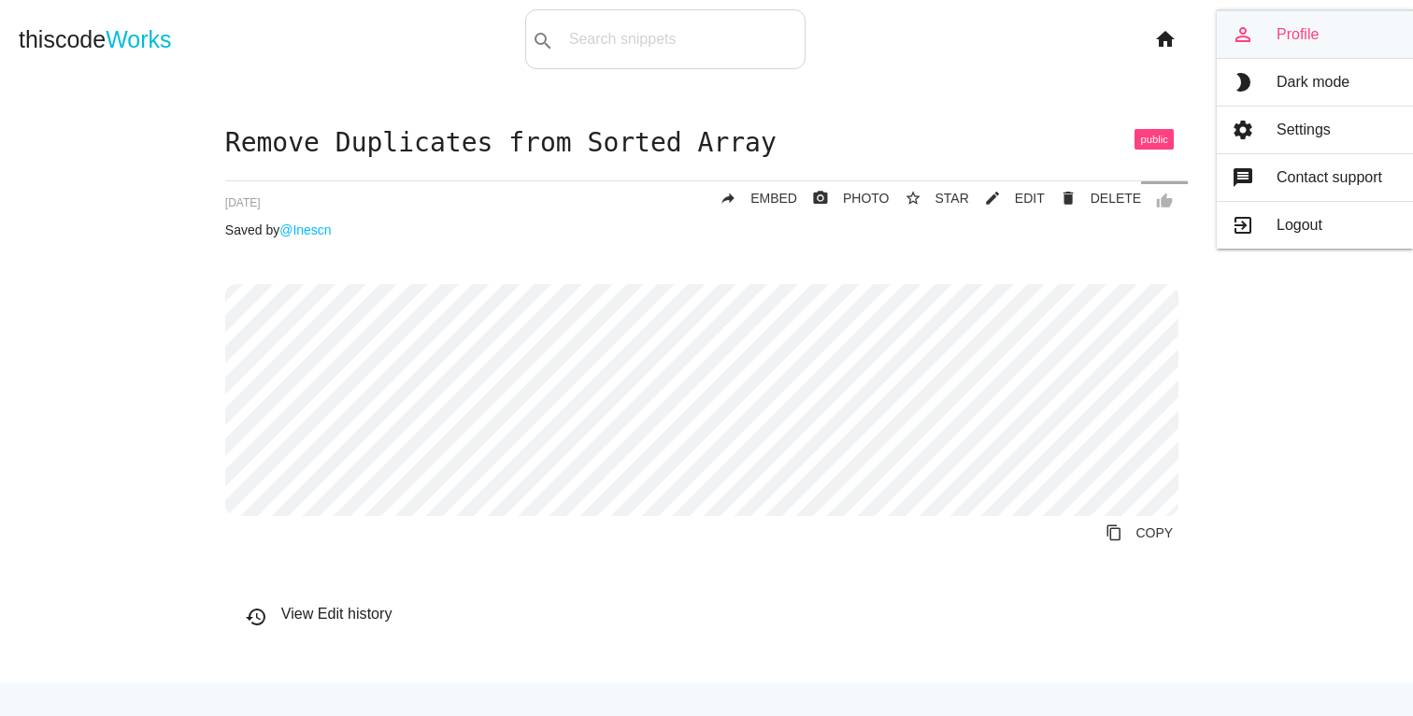
click at [1317, 47] on link "person_outline Profile" at bounding box center [1315, 34] width 196 height 47
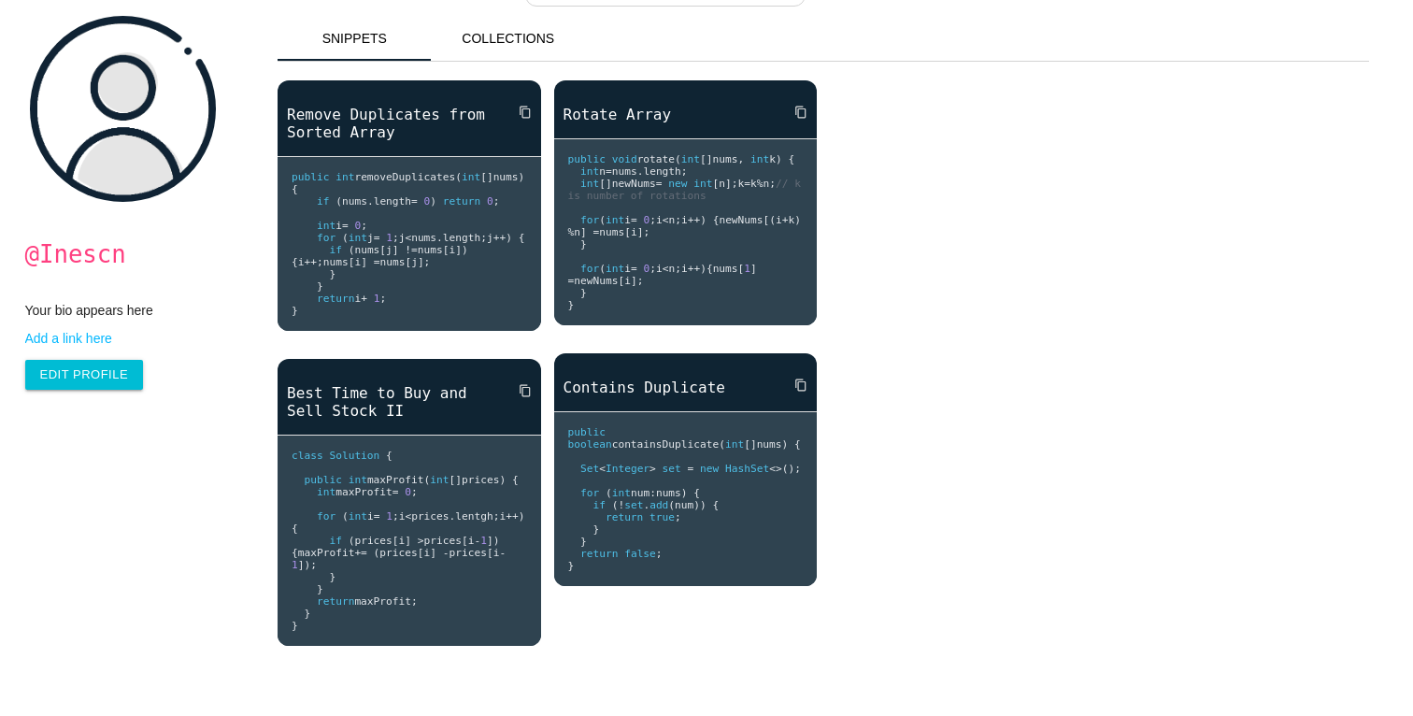
scroll to position [108, 0]
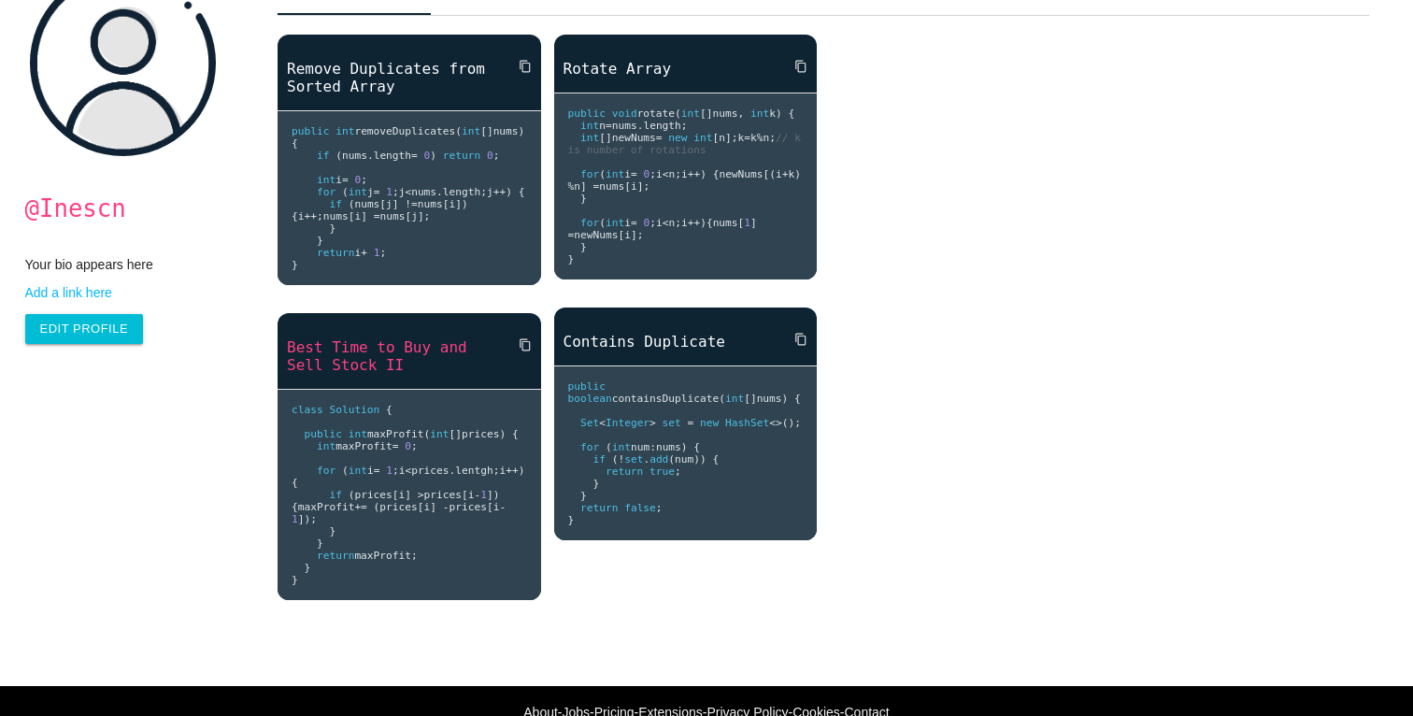
click at [438, 372] on link "Best Time to Buy and Sell Stock II" at bounding box center [410, 355] width 264 height 39
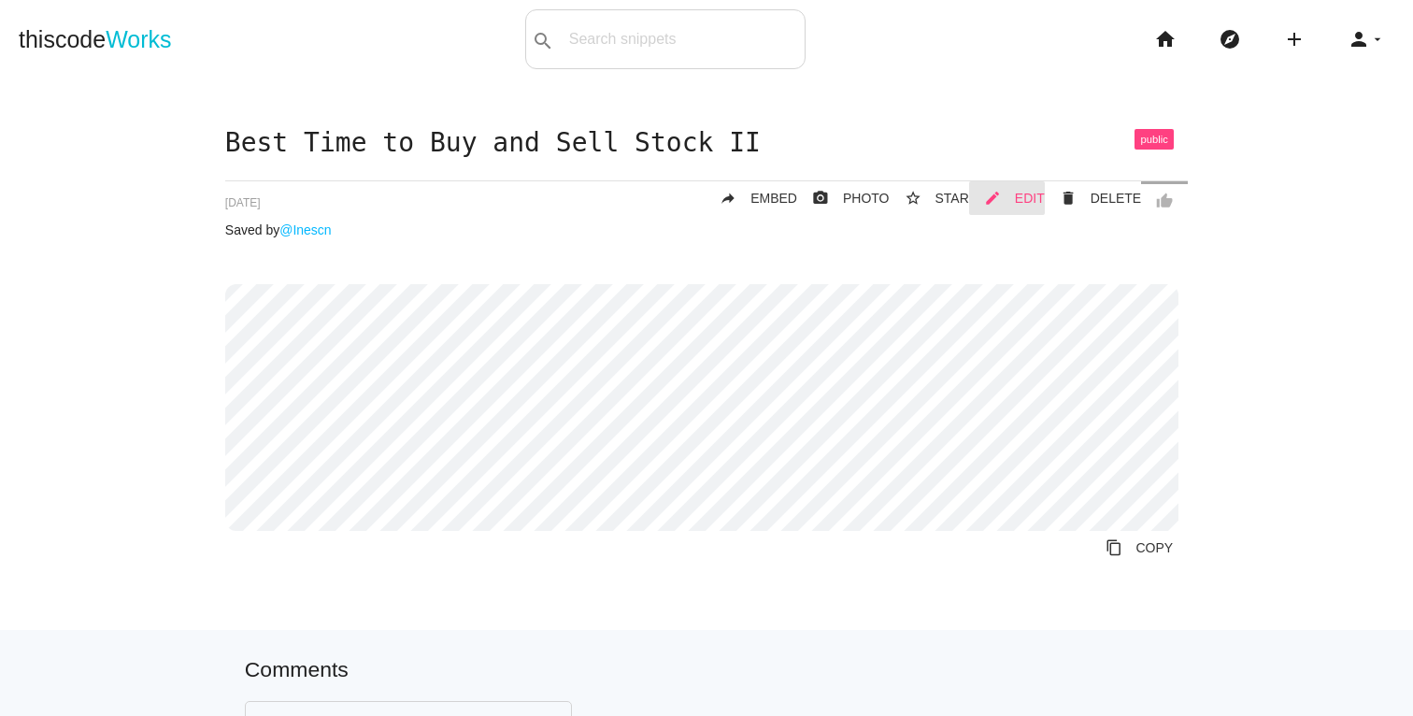
click at [1032, 205] on span "EDIT" at bounding box center [1030, 198] width 30 height 15
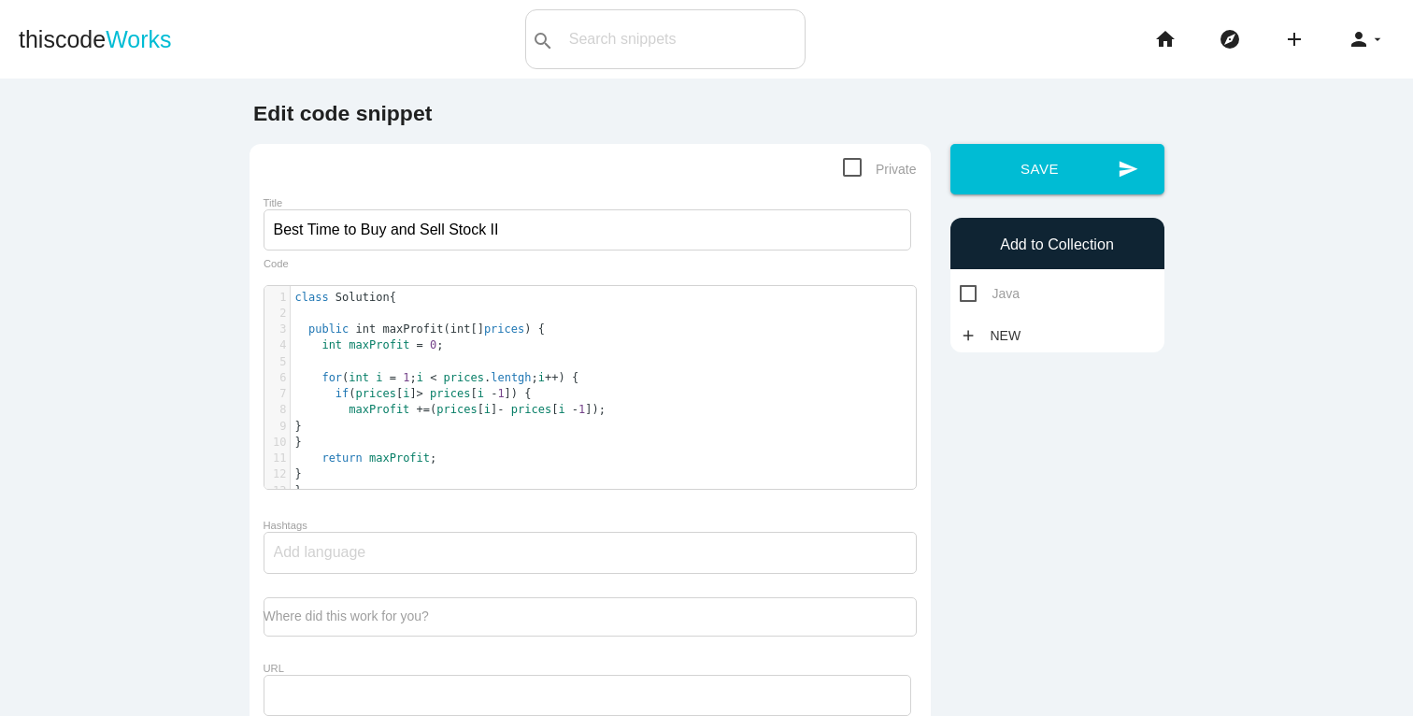
scroll to position [6, 0]
click at [417, 412] on span "+=" at bounding box center [423, 409] width 13 height 13
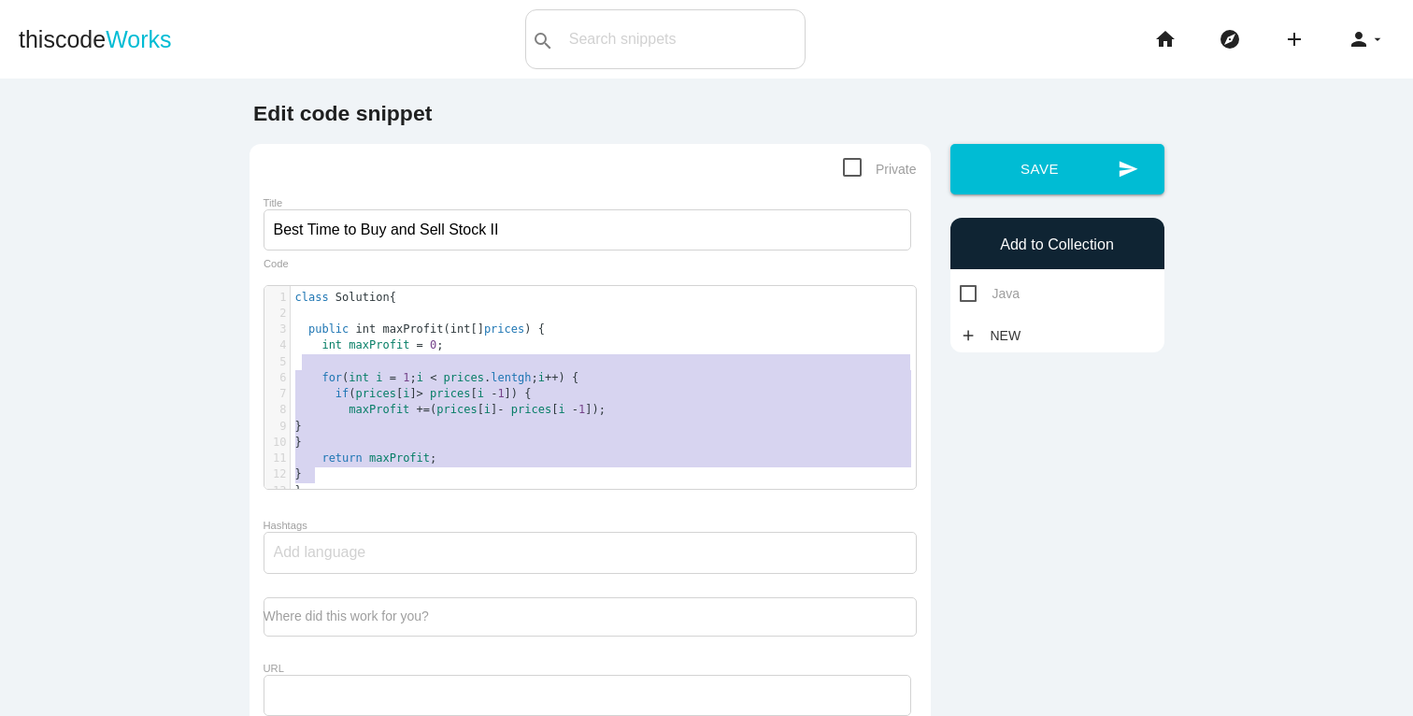
type textarea "public int maxProfit(int[] prices) { int maxProfit = 0; for (int i = 1; i < pri…"
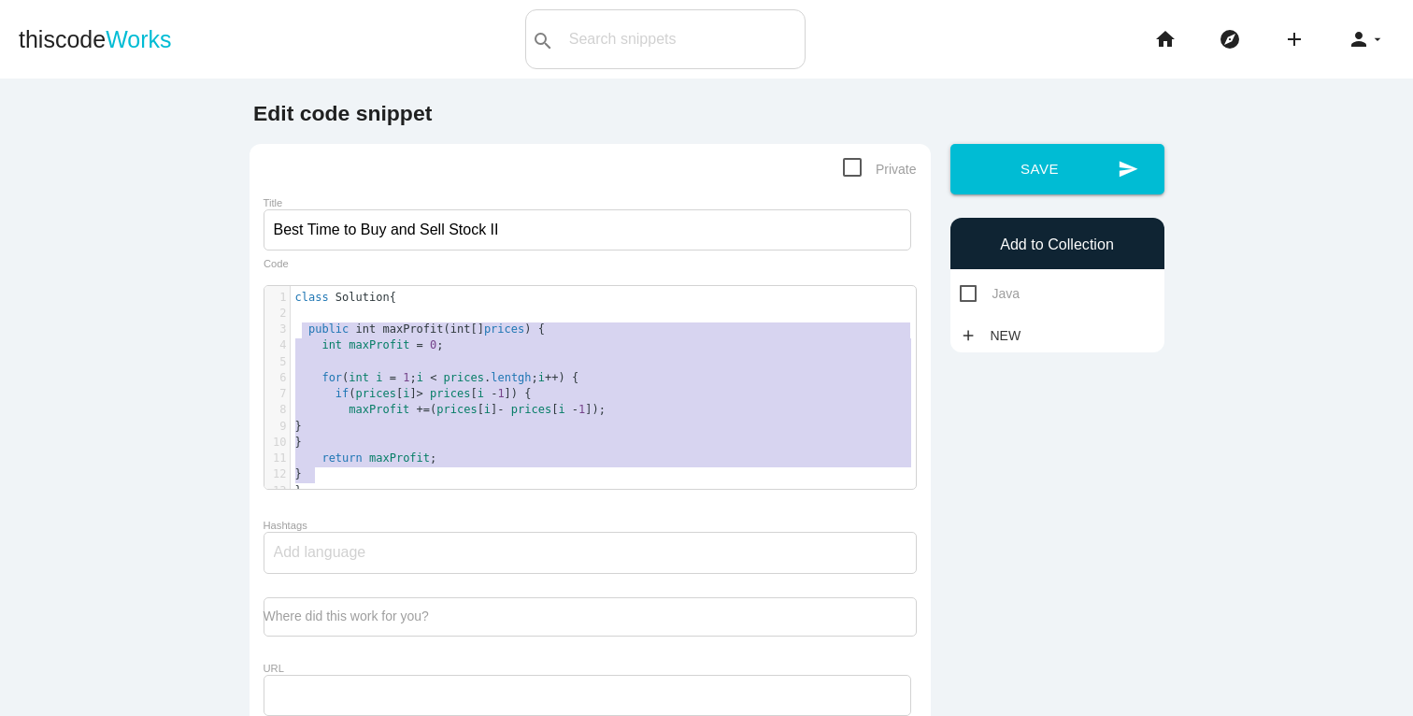
drag, startPoint x: 312, startPoint y: 475, endPoint x: 294, endPoint y: 337, distance: 138.5
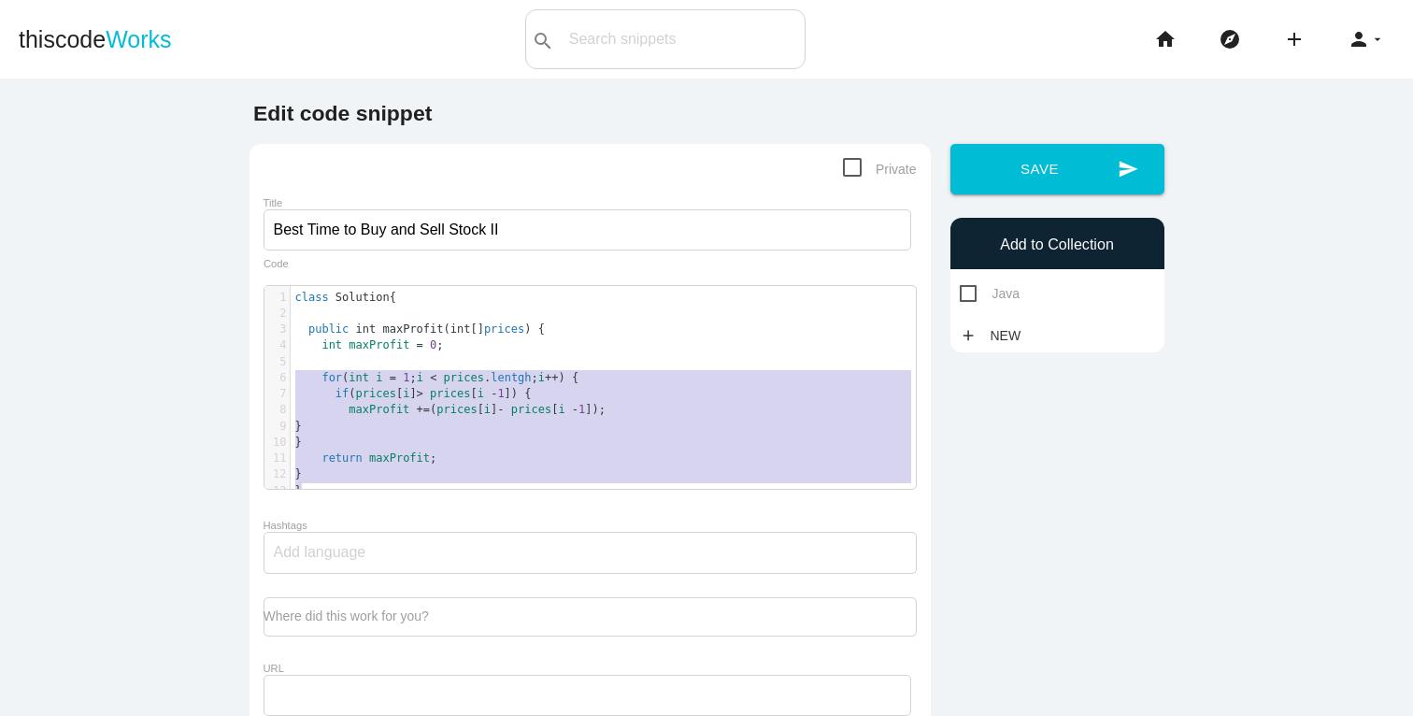
type textarea "class Solution { public int maxProfit(int[] prices) { int maxProfit = 0; for (i…"
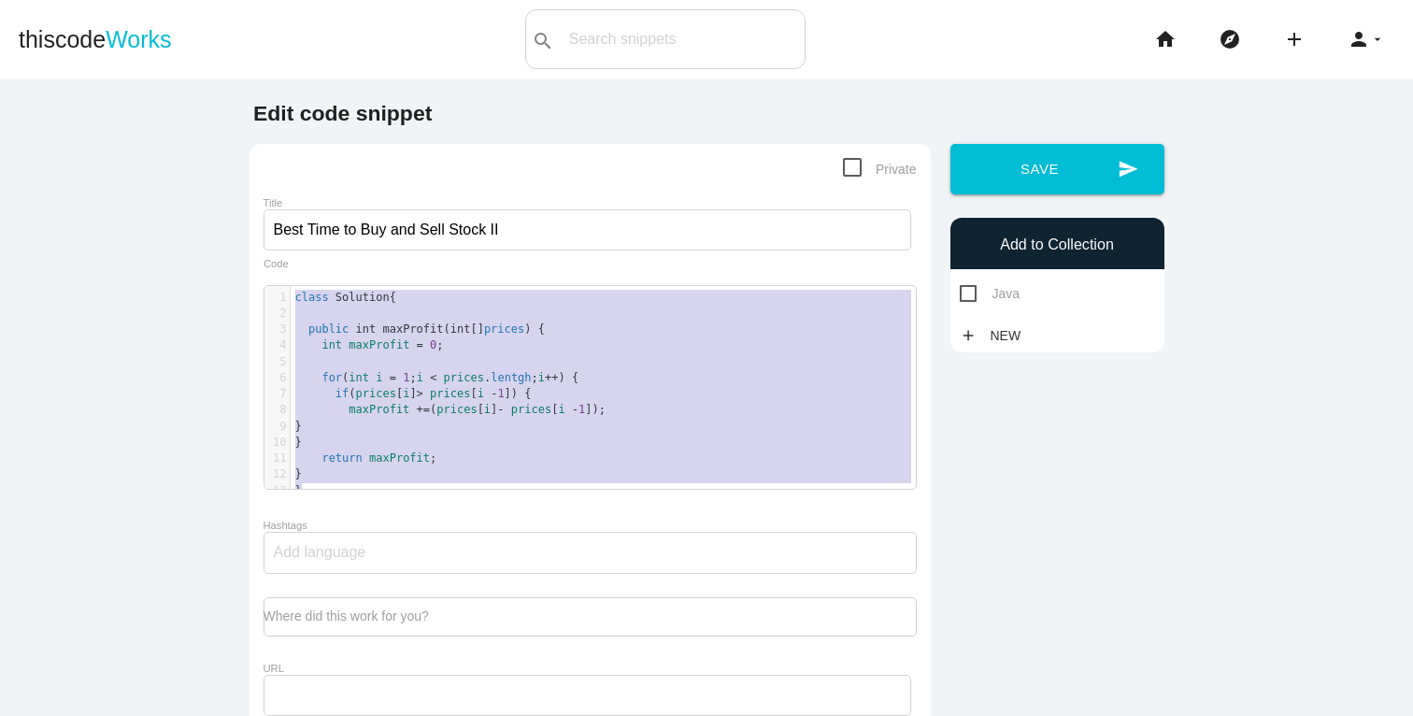
drag, startPoint x: 294, startPoint y: 498, endPoint x: 279, endPoint y: 286, distance: 212.8
paste textarea
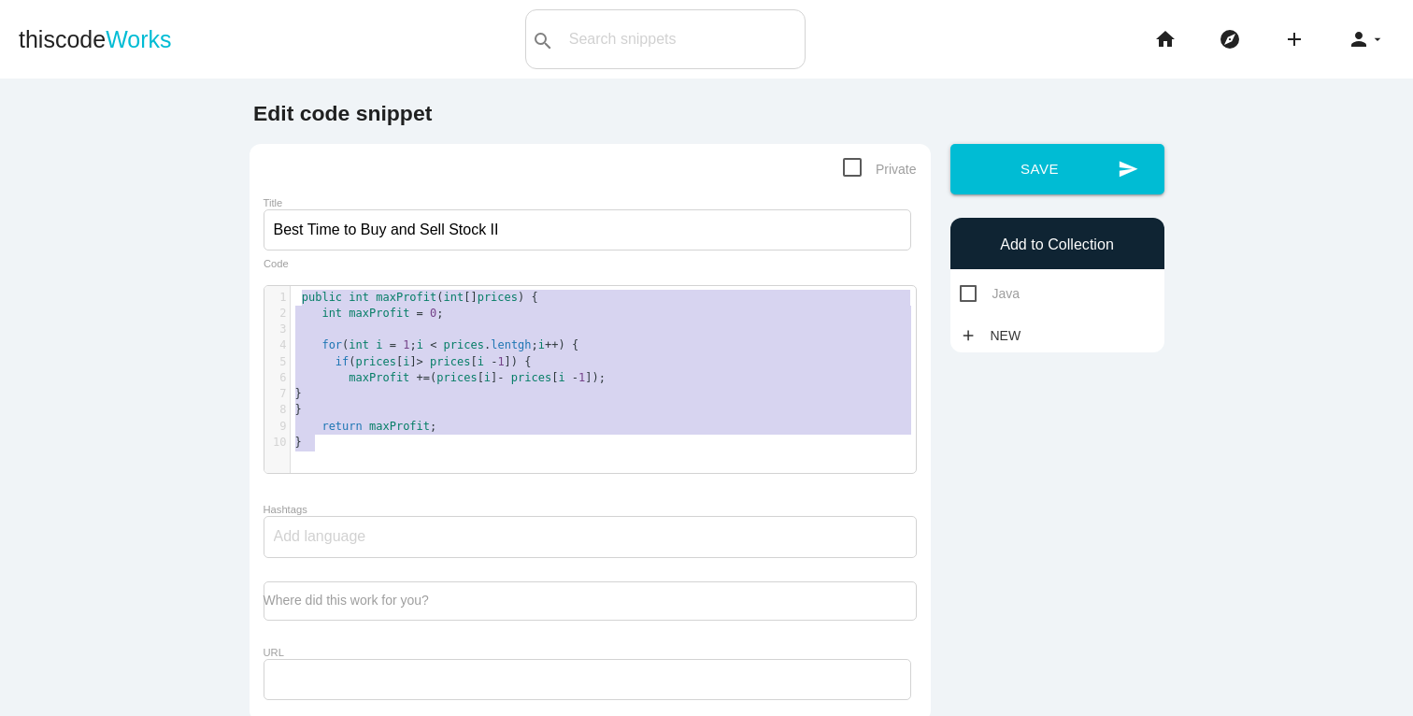
drag, startPoint x: 312, startPoint y: 445, endPoint x: 293, endPoint y: 279, distance: 166.5
type textarea "public int maxProfit(int[] prices) { int maxProfit = 0; for (int i = 1; i < pri…"
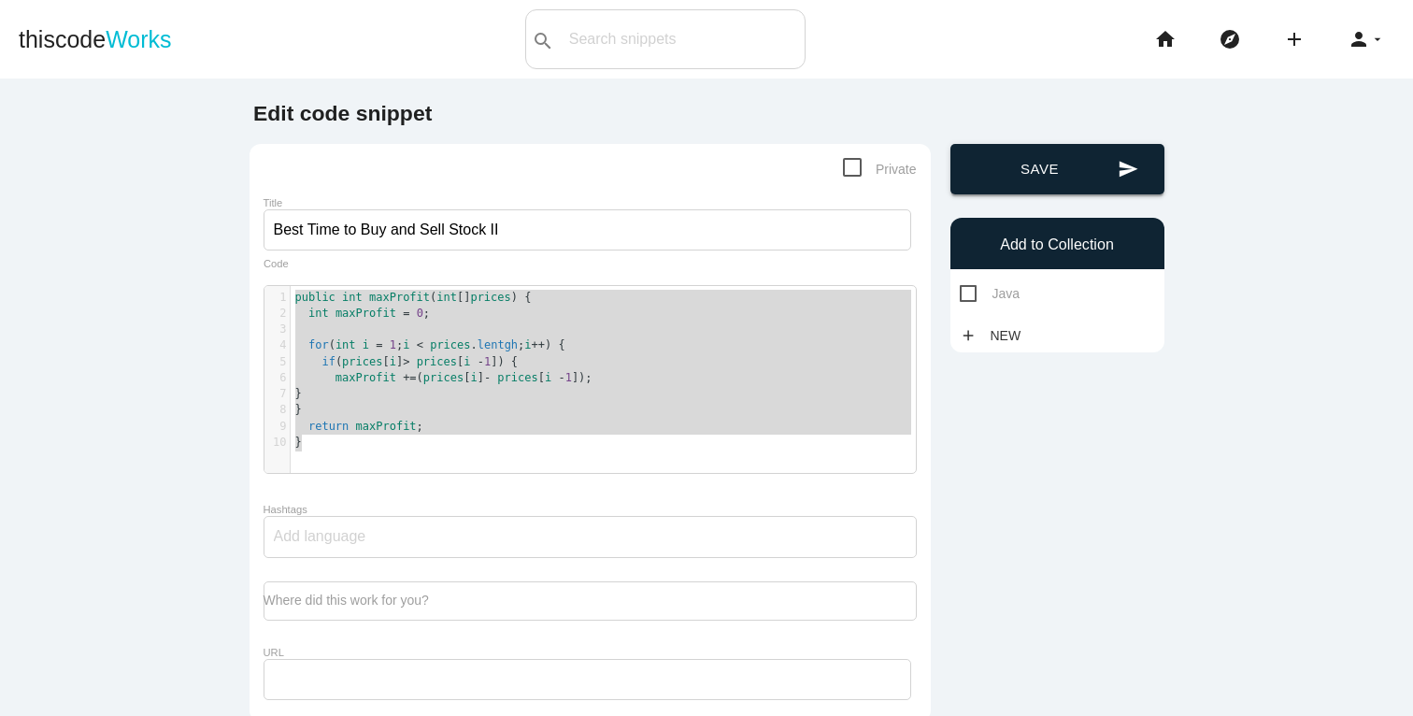
click at [1086, 178] on button "send Save" at bounding box center [1058, 169] width 214 height 50
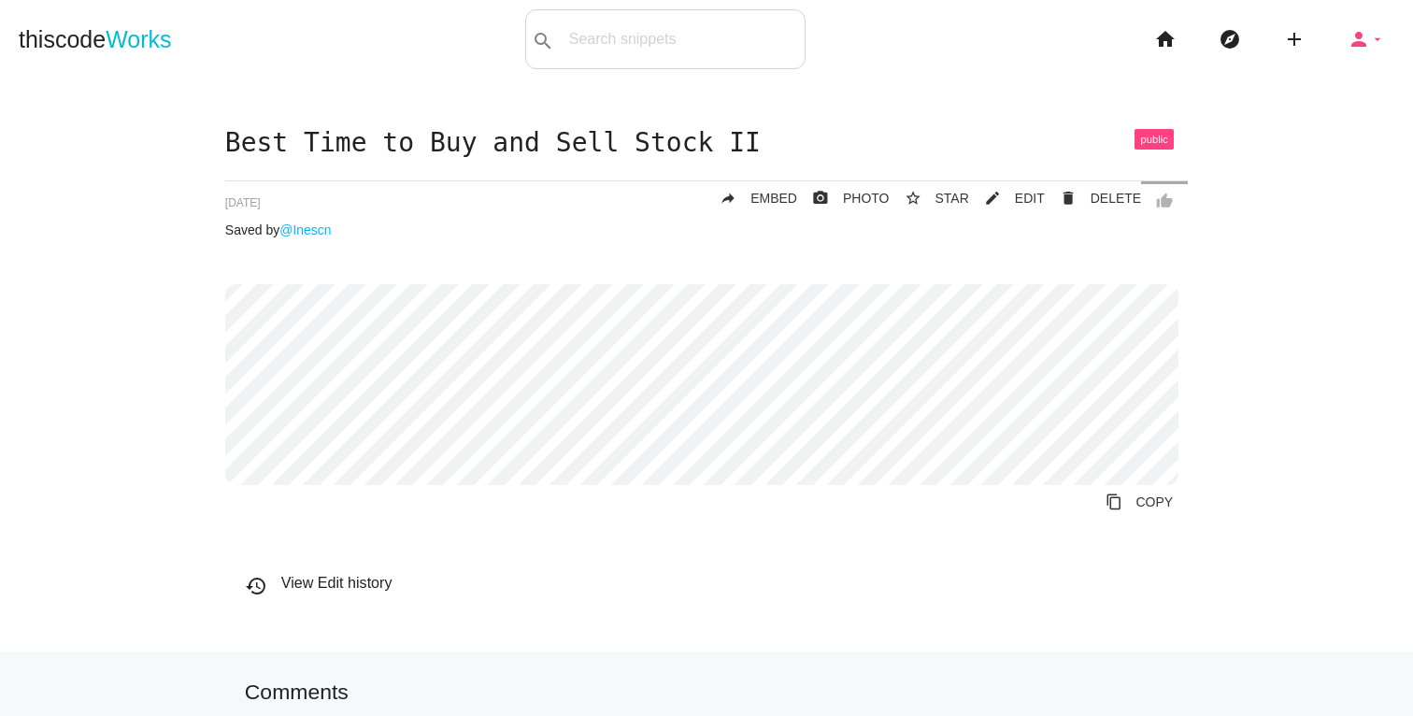
click at [1351, 33] on icon "person" at bounding box center [1359, 39] width 22 height 60
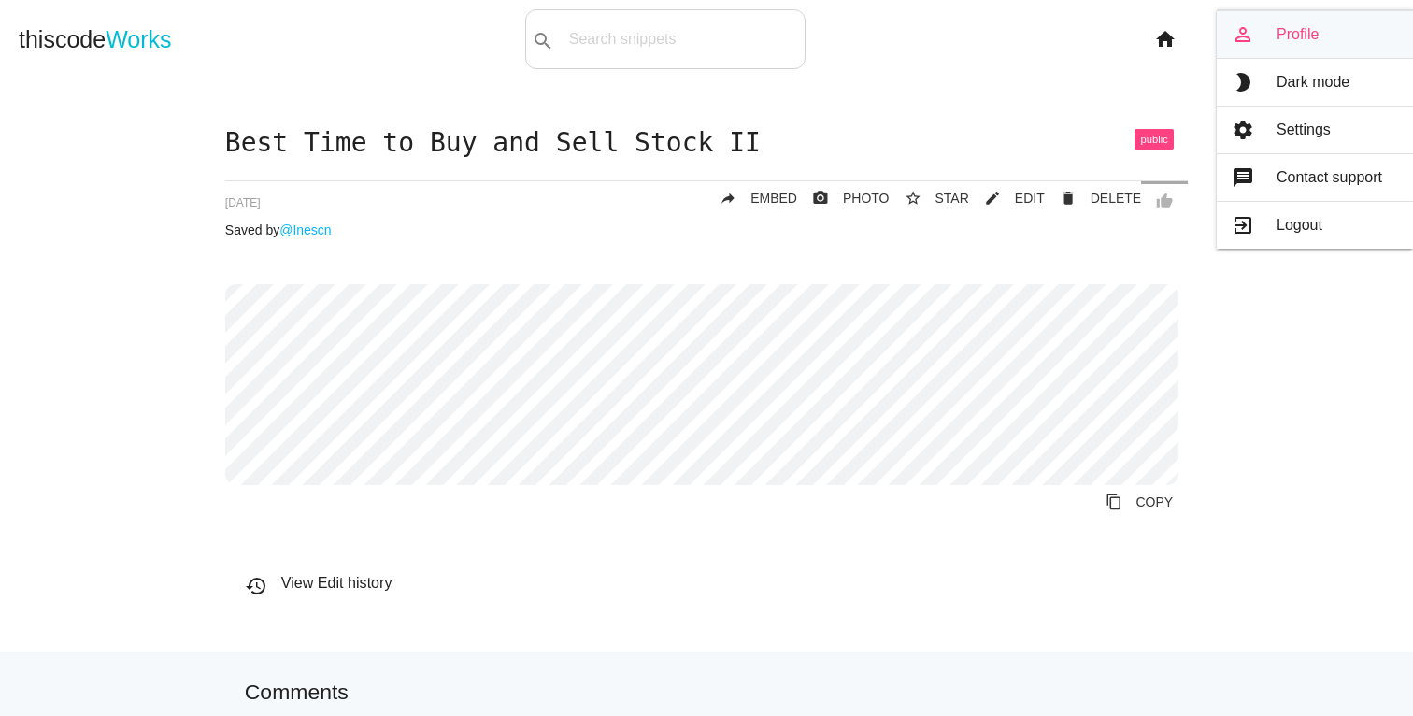
click at [1304, 44] on link "person_outline Profile" at bounding box center [1315, 34] width 196 height 47
